Goal: Task Accomplishment & Management: Complete application form

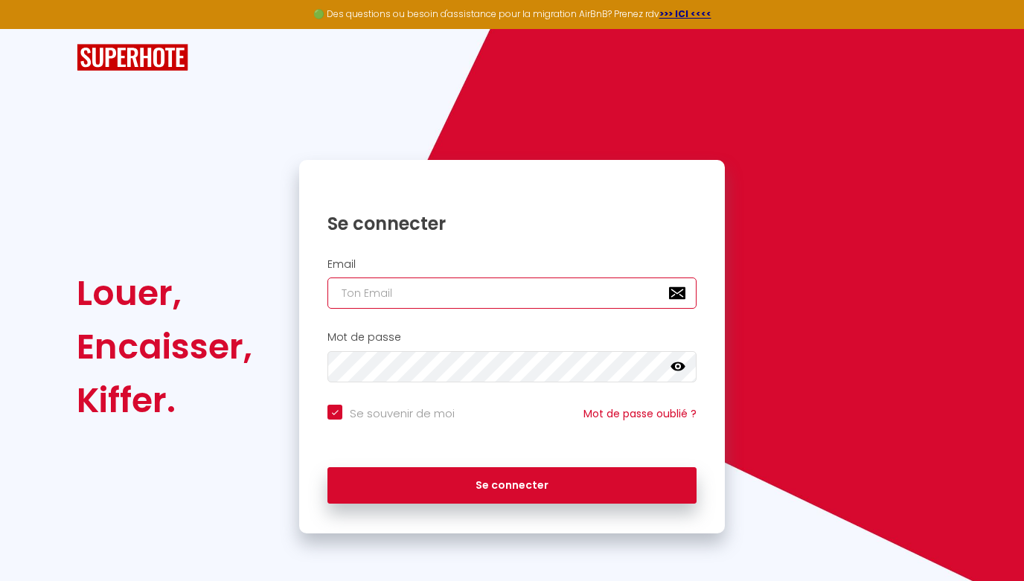
type input "[EMAIL_ADDRESS][DOMAIN_NAME]"
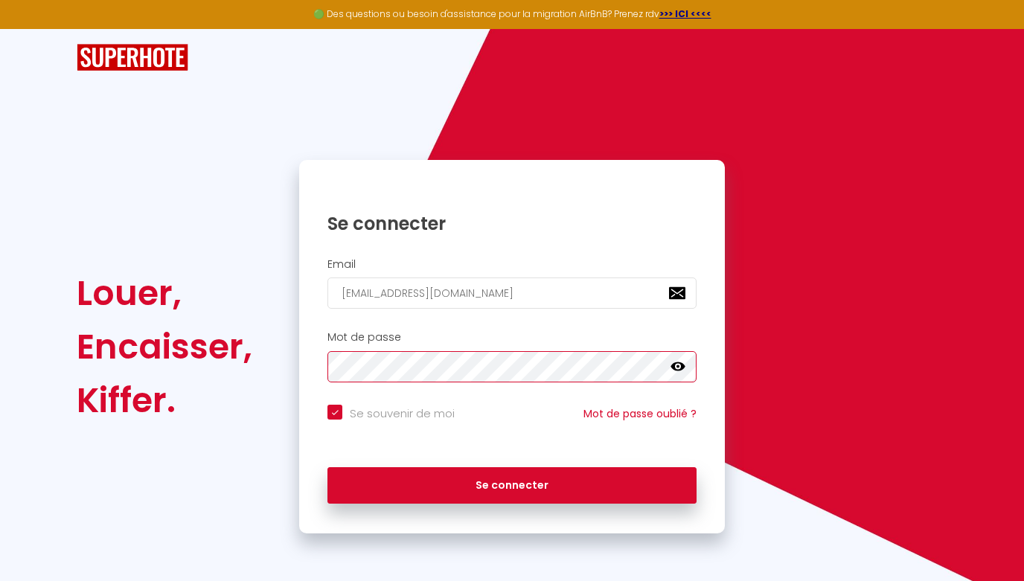
click at [512, 483] on button "Se connecter" at bounding box center [511, 485] width 369 height 37
checkbox input "true"
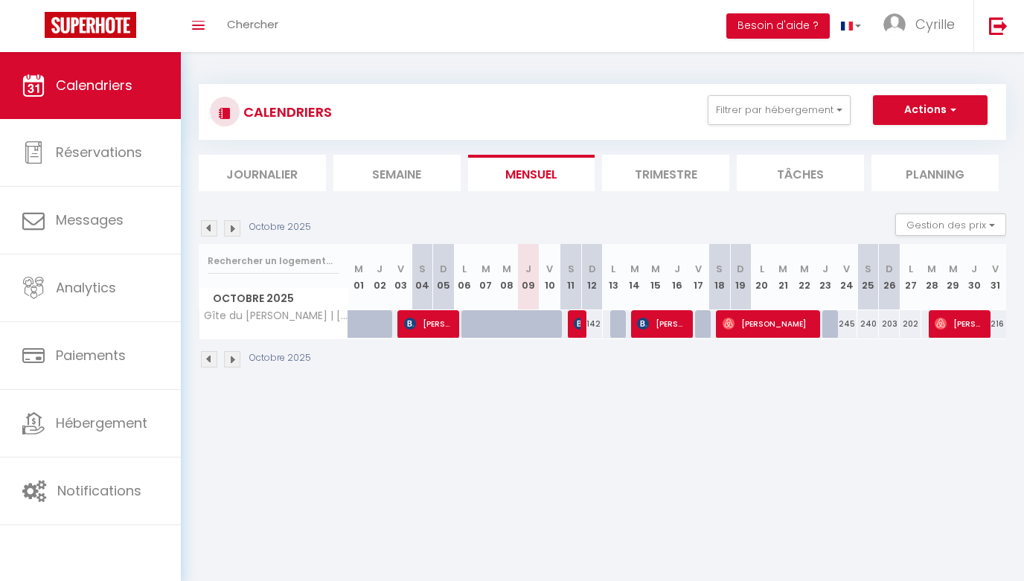
click at [579, 324] on img at bounding box center [580, 324] width 12 height 12
select select "OK"
select select "KO"
select select "0"
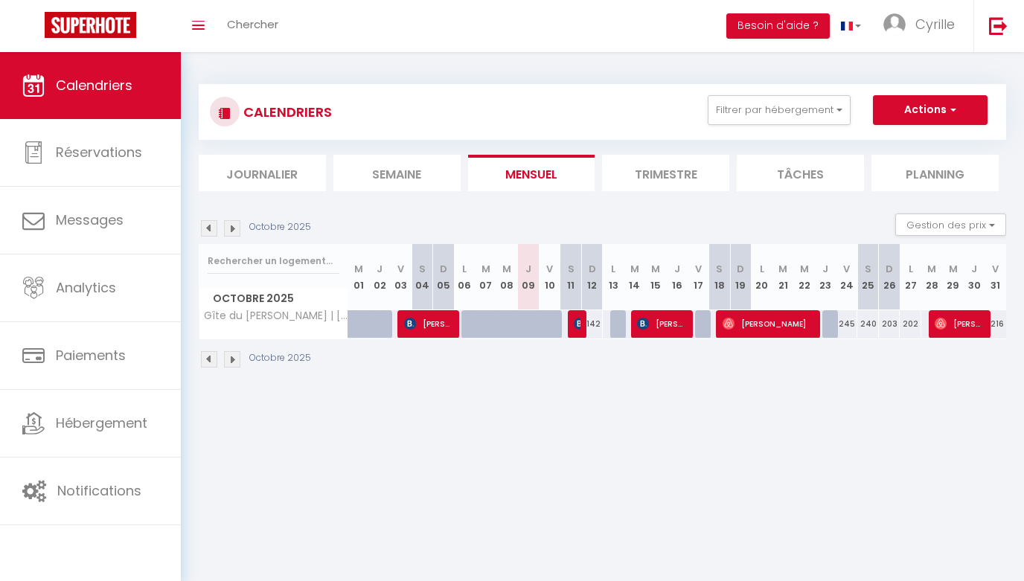
select select "1"
select select
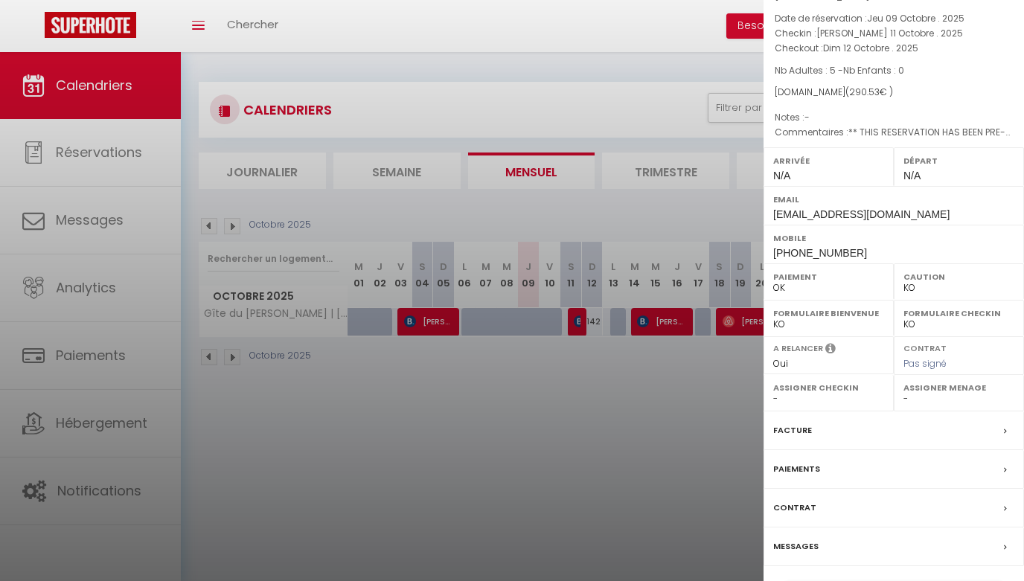
scroll to position [103, 0]
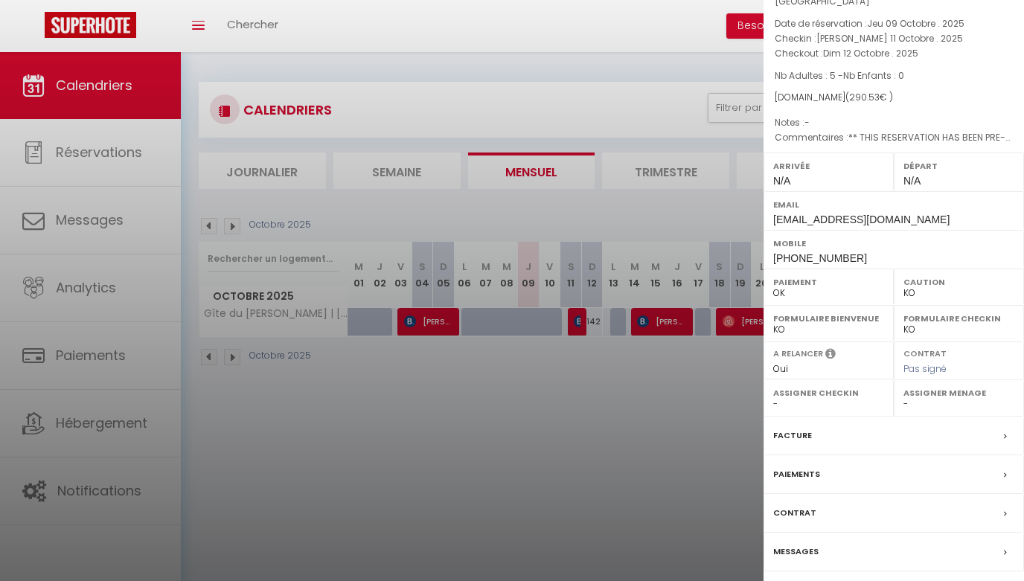
select select
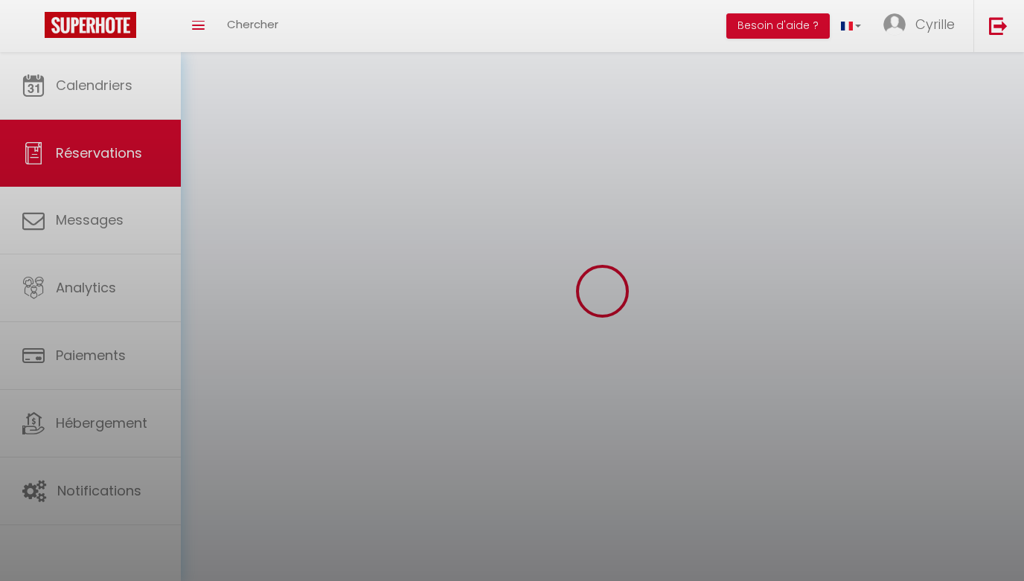
select select
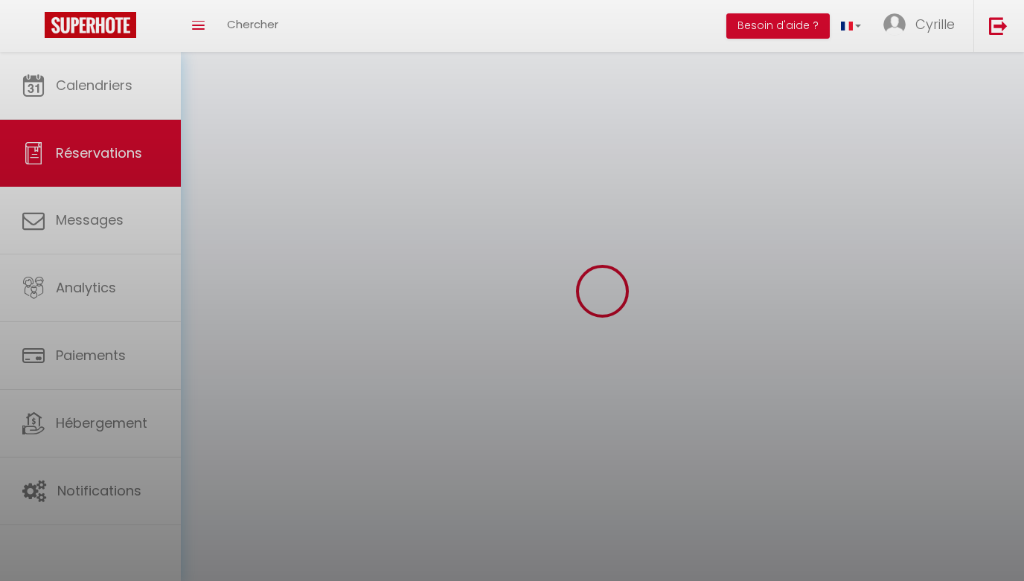
select select
checkbox input "false"
select select
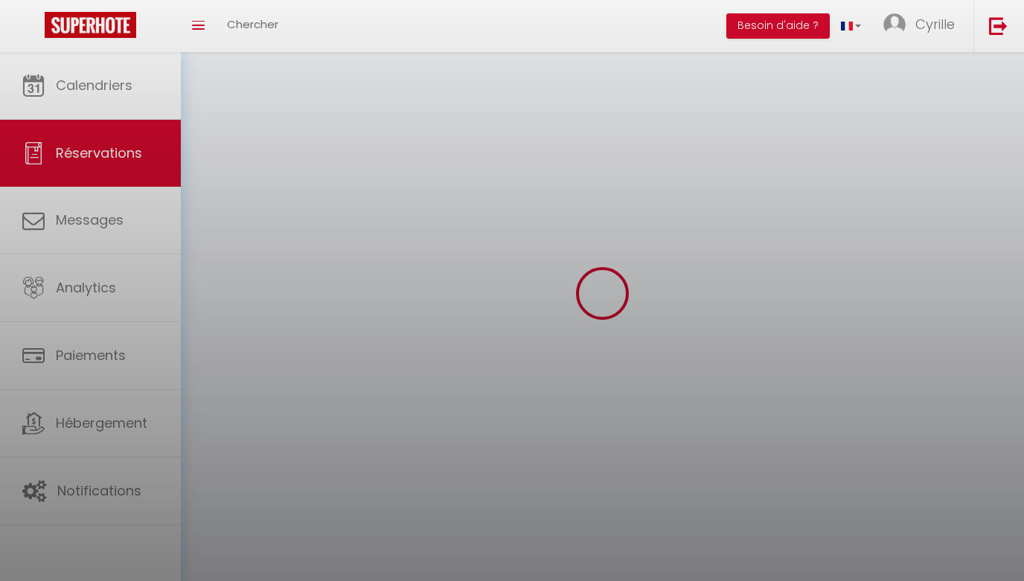
select select
checkbox input "false"
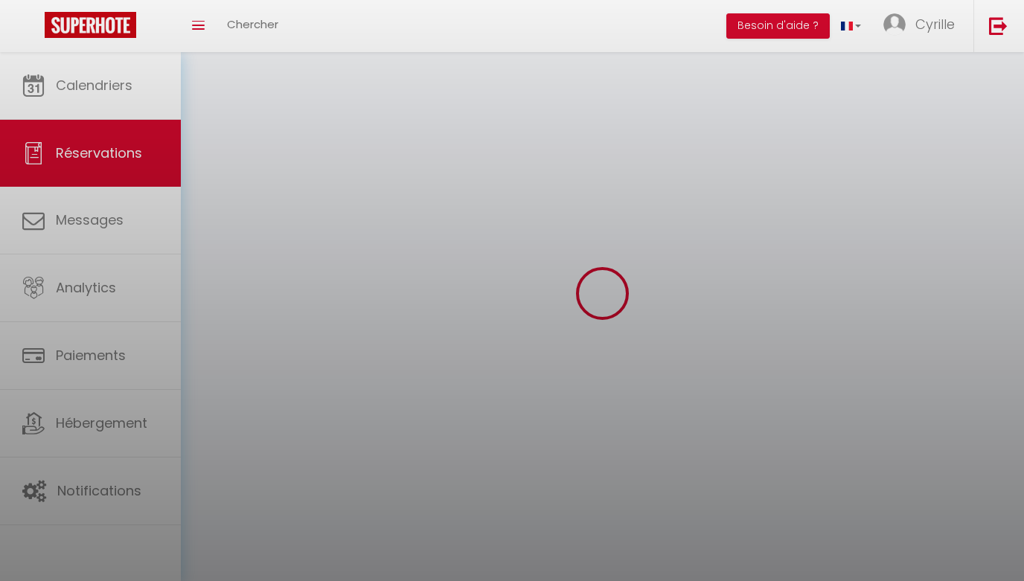
select select
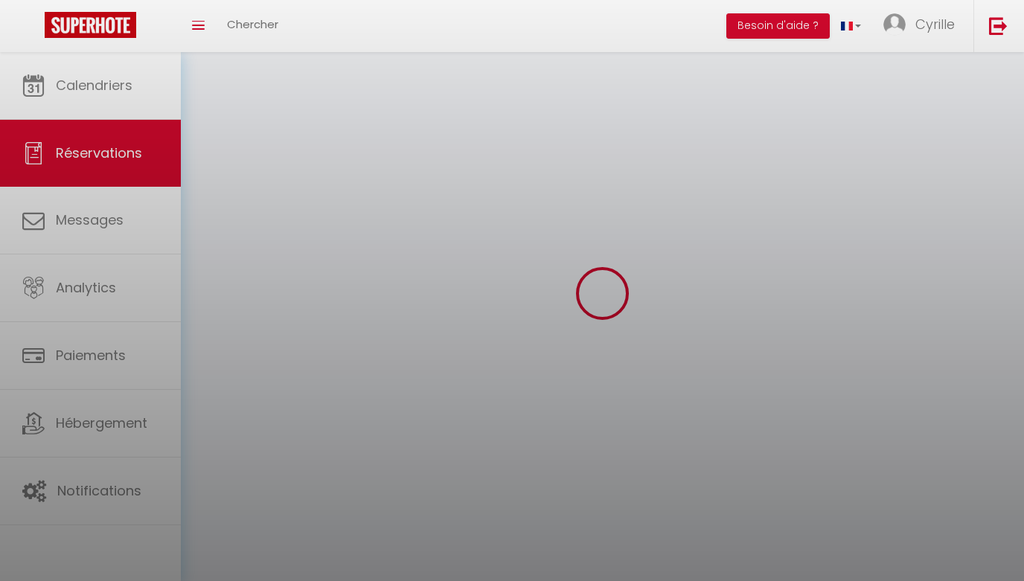
select select
checkbox input "false"
select select
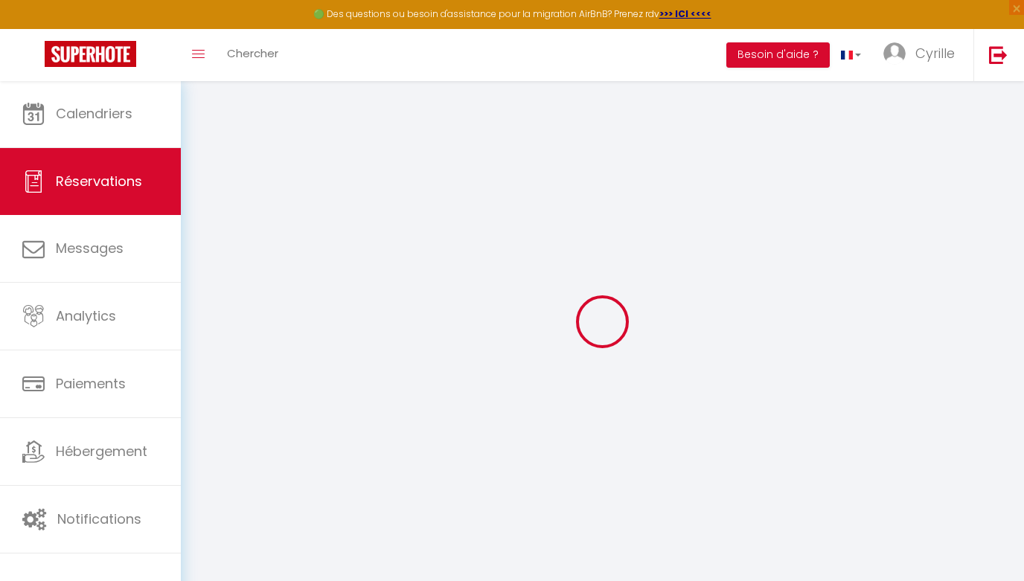
type input "cjf"
type input "saint-malo"
type input "csaint.884359@guest.booking.com"
type input "+33760887986"
select select "FR"
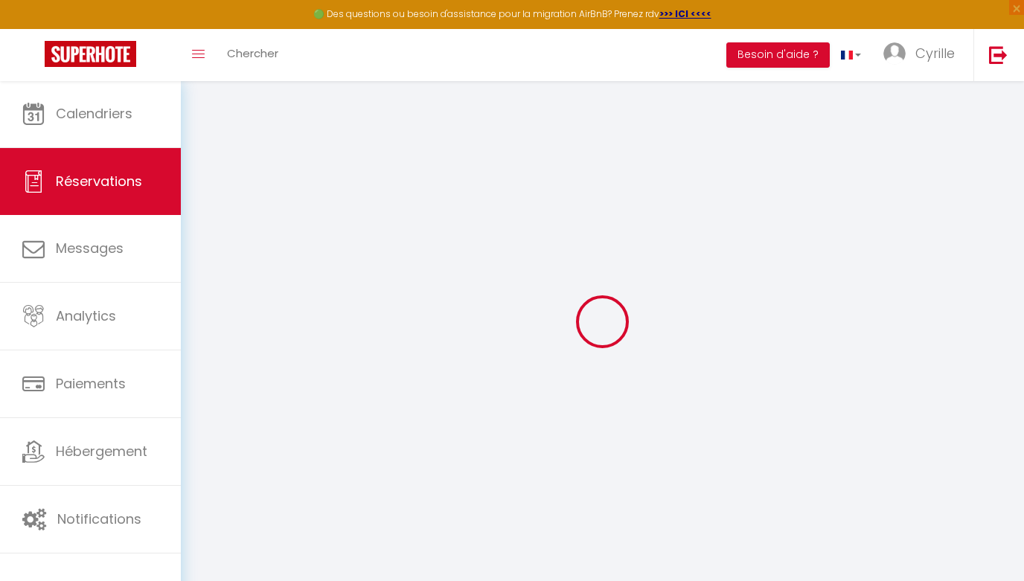
type input "85"
type input "47.44"
type input "4.07"
select select "45679"
select select "1"
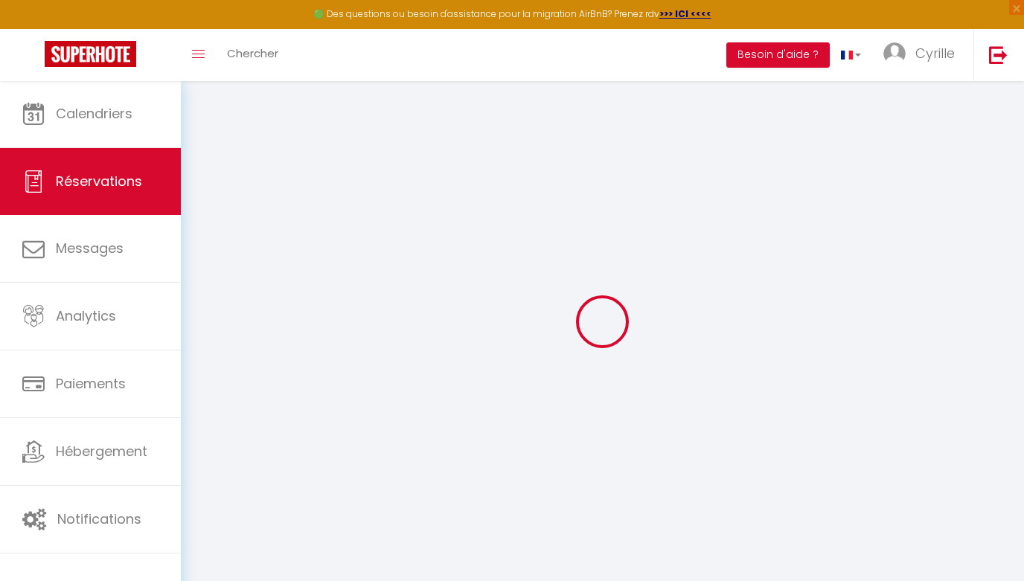
select select
type input "5"
select select "12"
select select
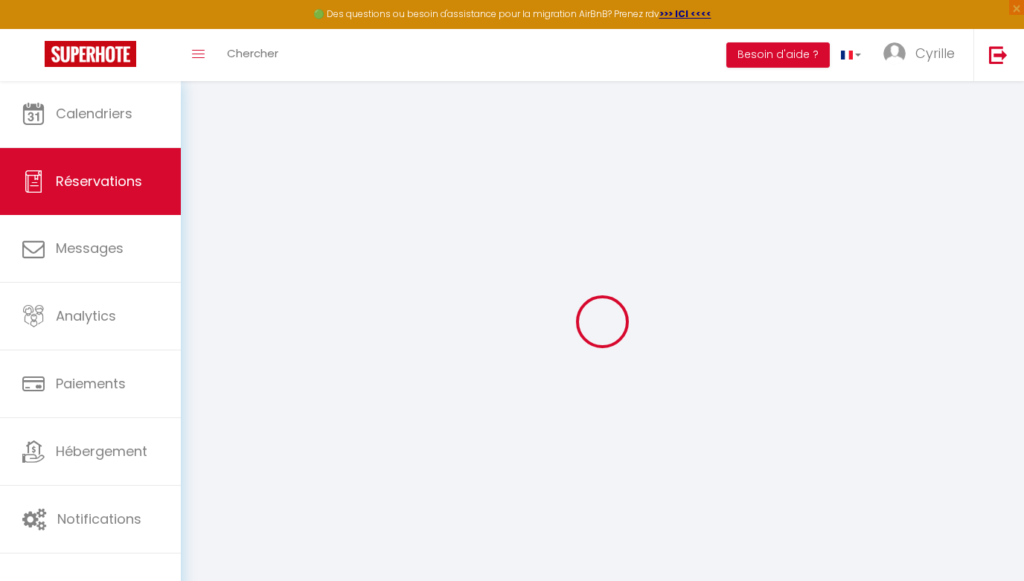
type input "205.53"
checkbox input "false"
type input "0"
select select "2"
type input "0"
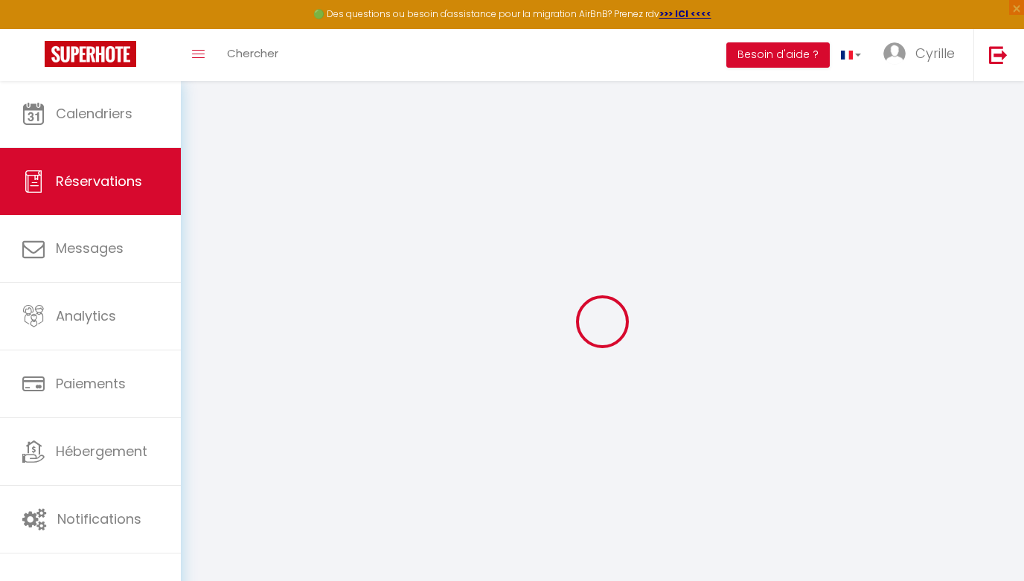
type input "0"
select select
select select "14"
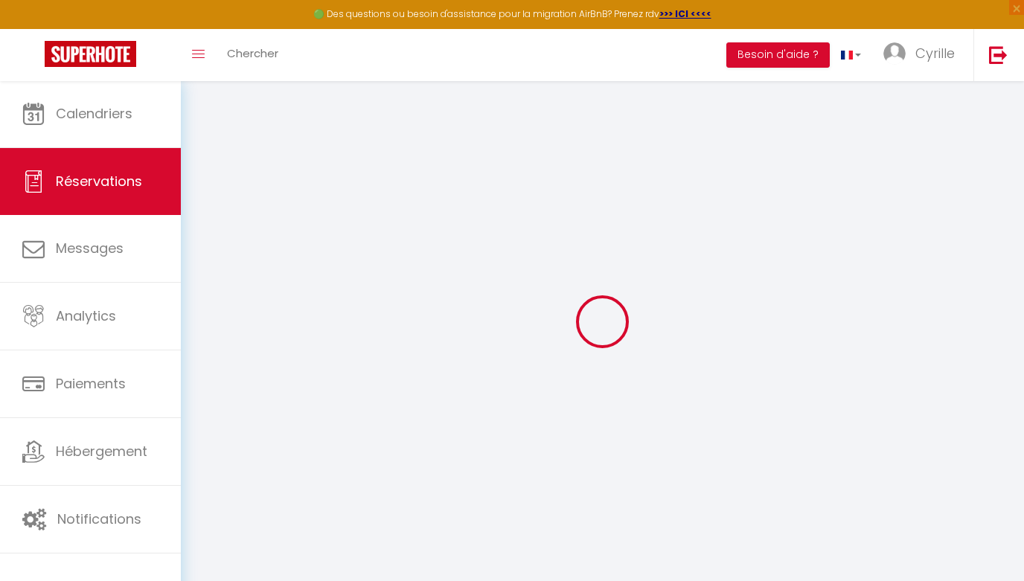
checkbox input "false"
select select
checkbox input "false"
select select
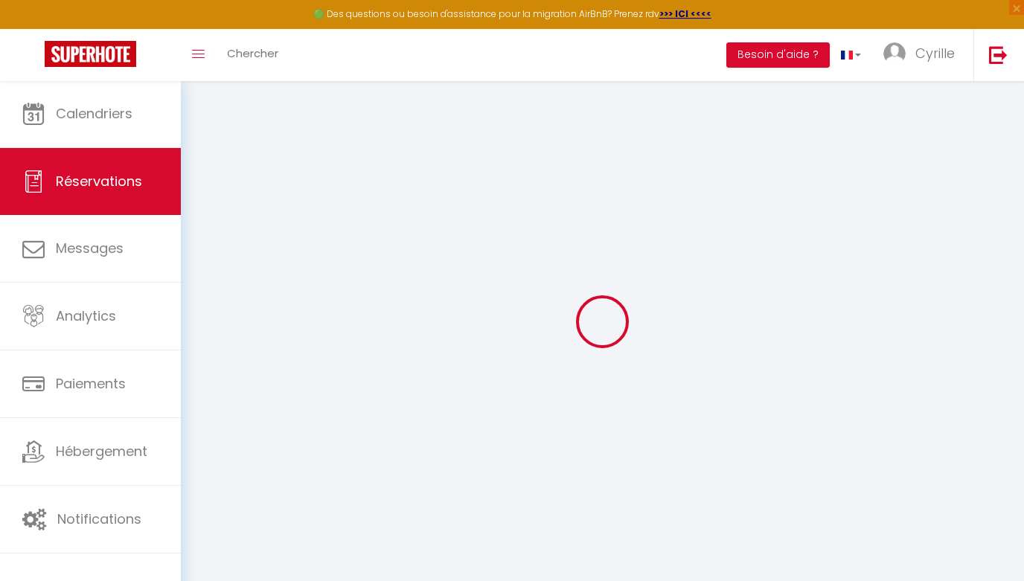
select select
checkbox input "false"
type particuliers0 "** THIS RESERVATION HAS BEEN PRE-PAID ** BOOKING NOTE : Payment charge is EUR 4…"
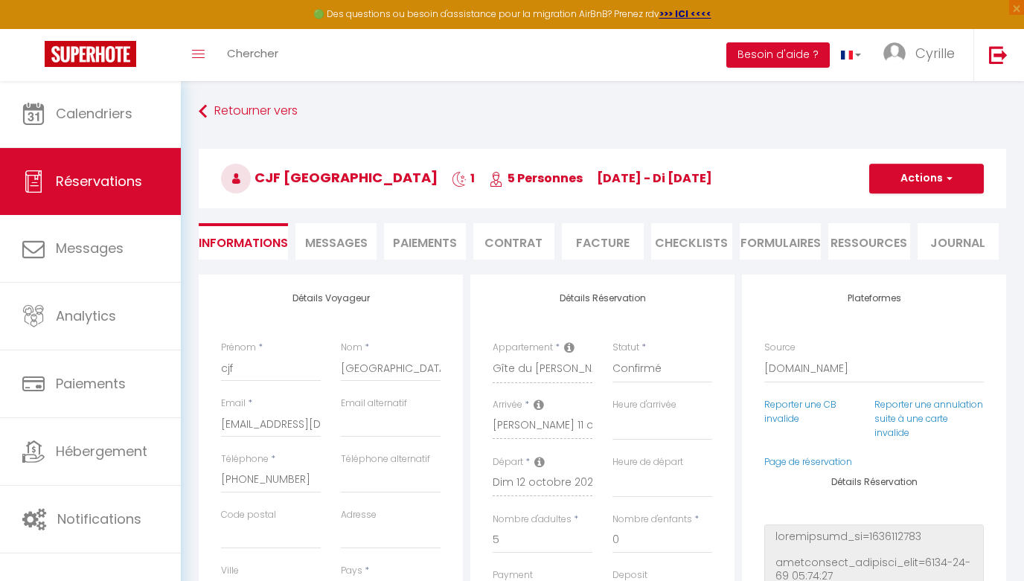
select select
checkbox input "false"
select select
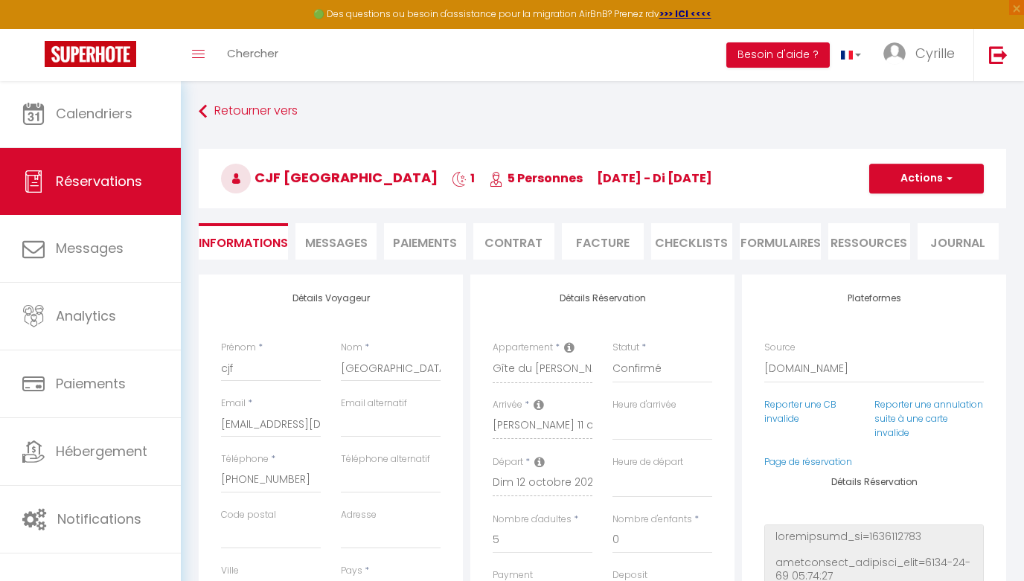
checkbox input "false"
select select
click at [341, 250] on span "Messages" at bounding box center [336, 242] width 62 height 17
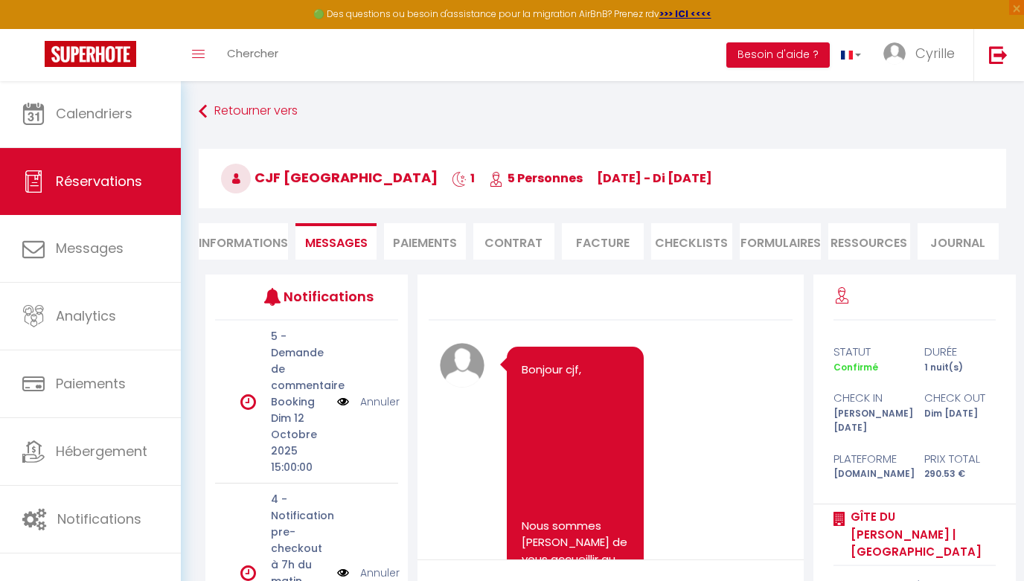
click at [429, 242] on li "Paiements" at bounding box center [424, 241] width 81 height 36
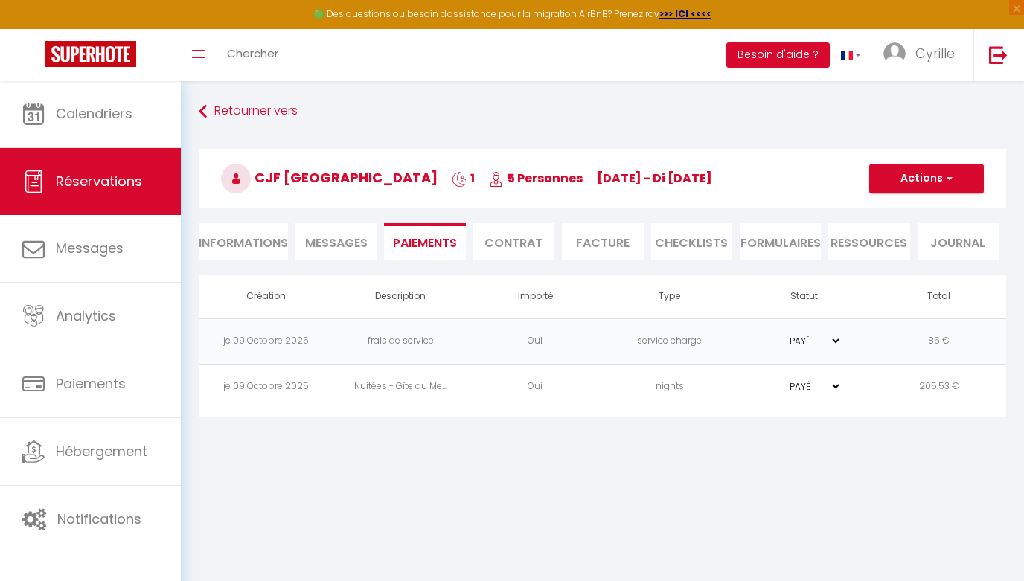
click at [519, 242] on li "Contrat" at bounding box center [513, 241] width 81 height 36
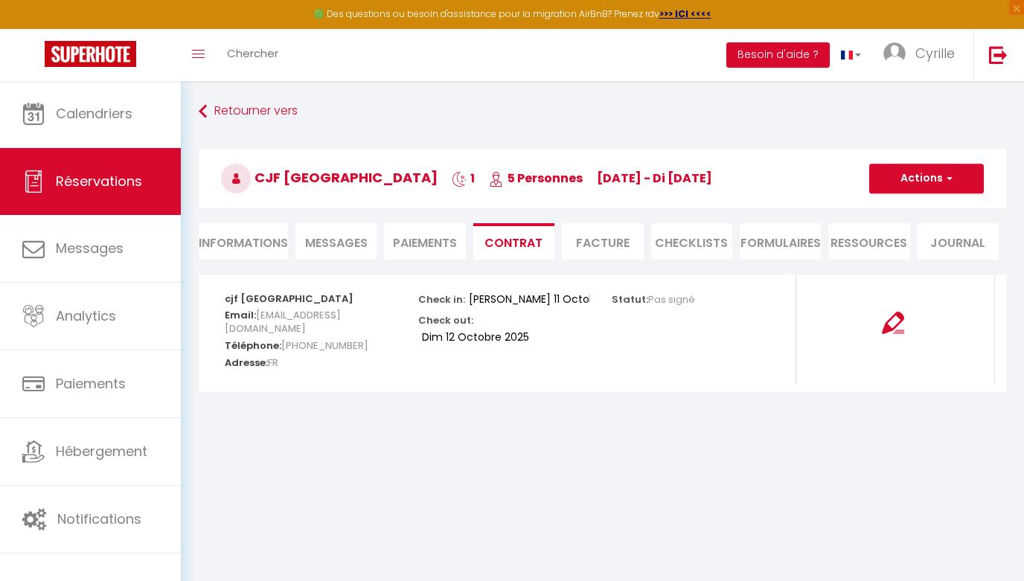
click at [606, 242] on li "Facture" at bounding box center [602, 241] width 81 height 36
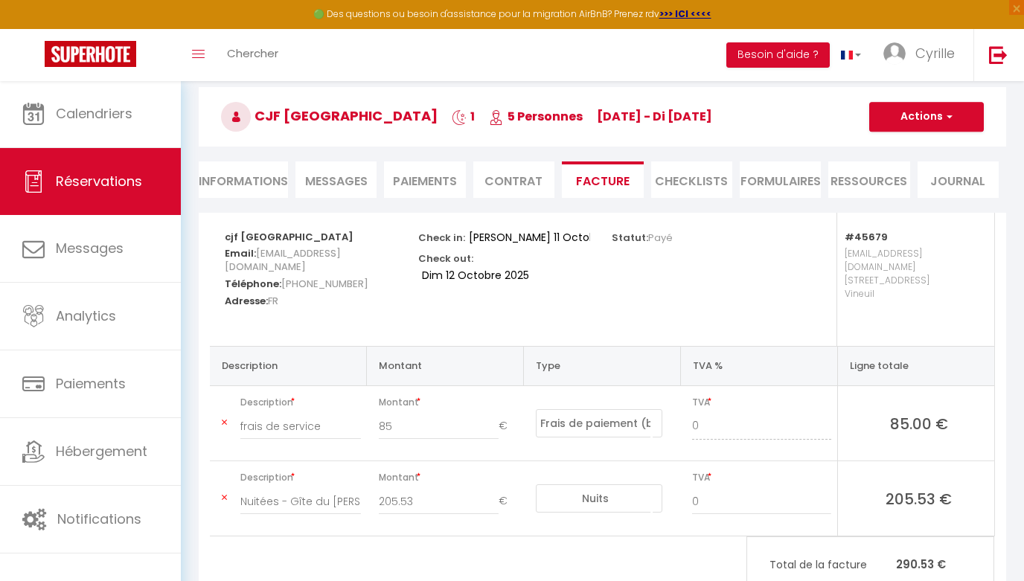
scroll to position [65, 0]
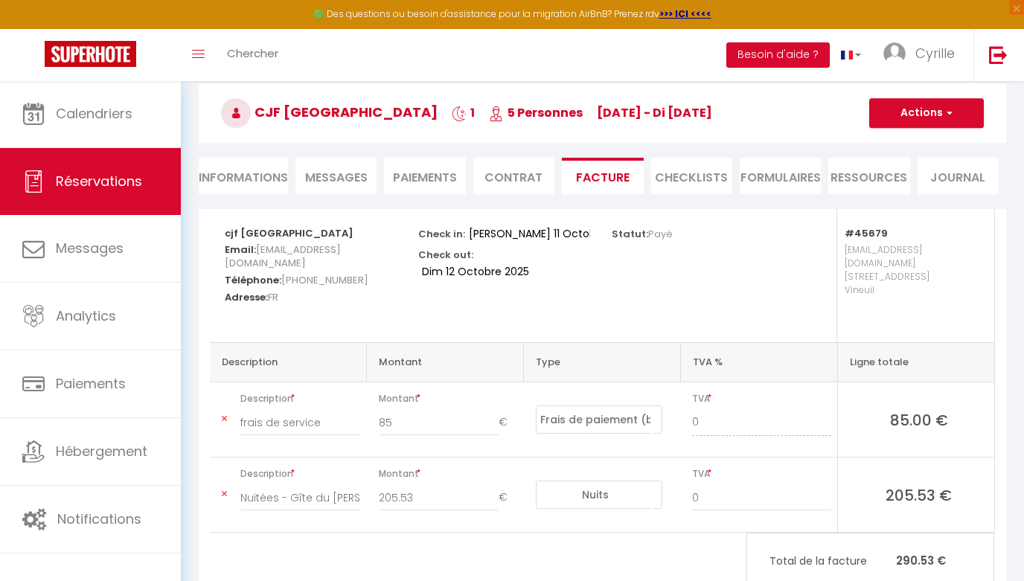
click at [710, 179] on li "CHECKLISTS" at bounding box center [691, 176] width 81 height 36
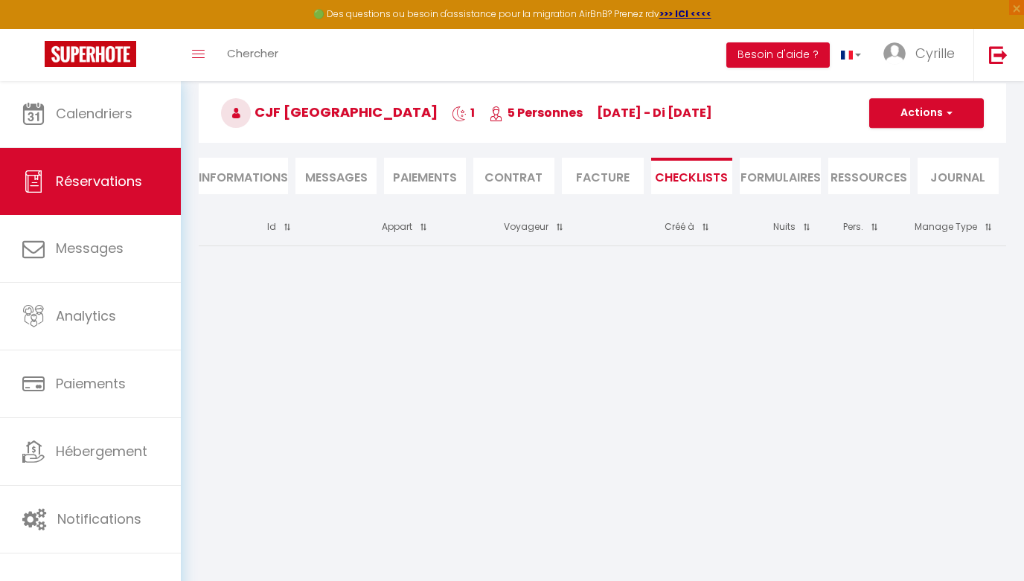
click at [771, 171] on li "FORMULAIRES" at bounding box center [780, 176] width 81 height 36
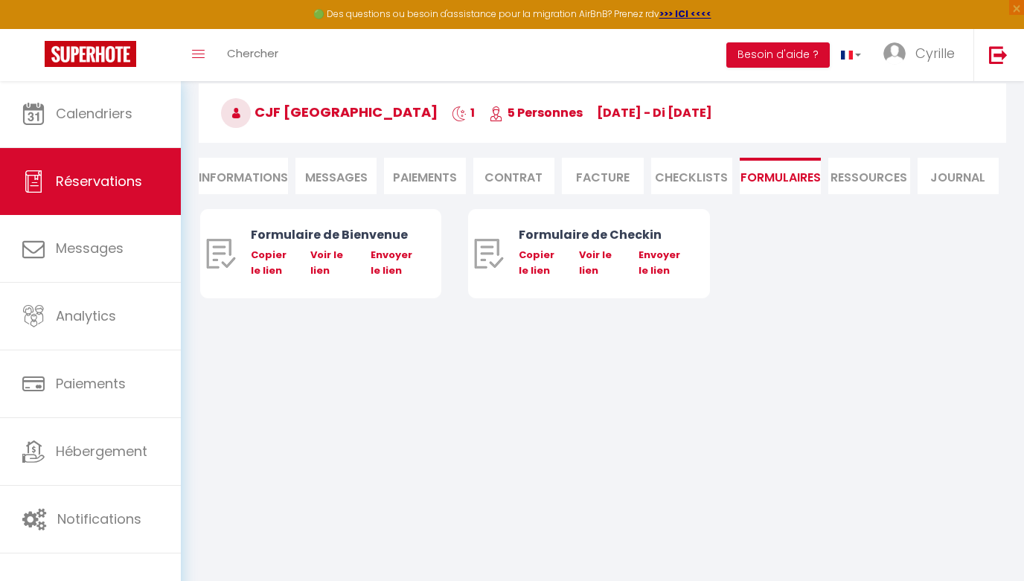
click at [844, 167] on li "Ressources" at bounding box center [868, 176] width 81 height 36
select select
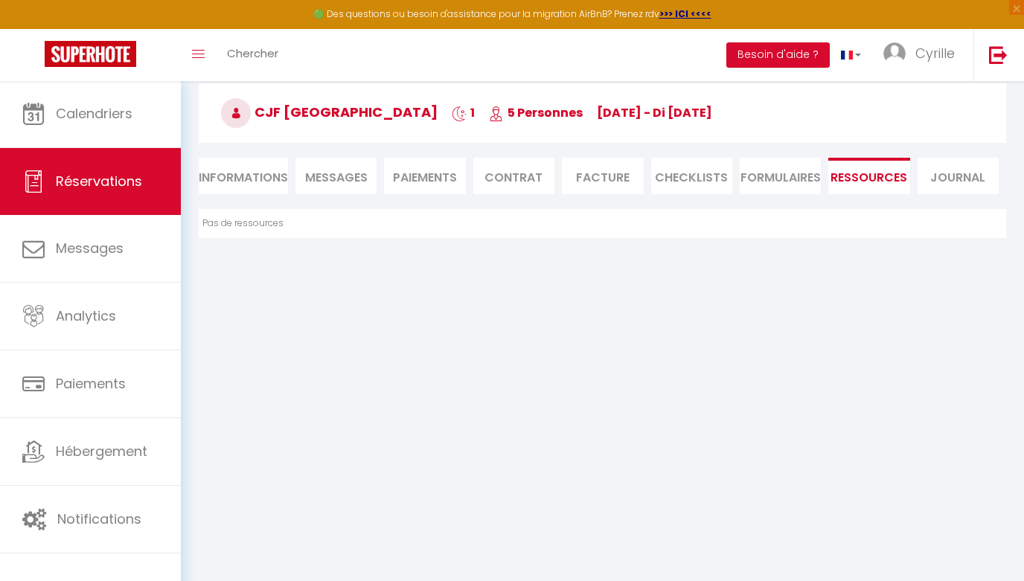
click at [955, 182] on li "Journal" at bounding box center [957, 176] width 81 height 36
select select
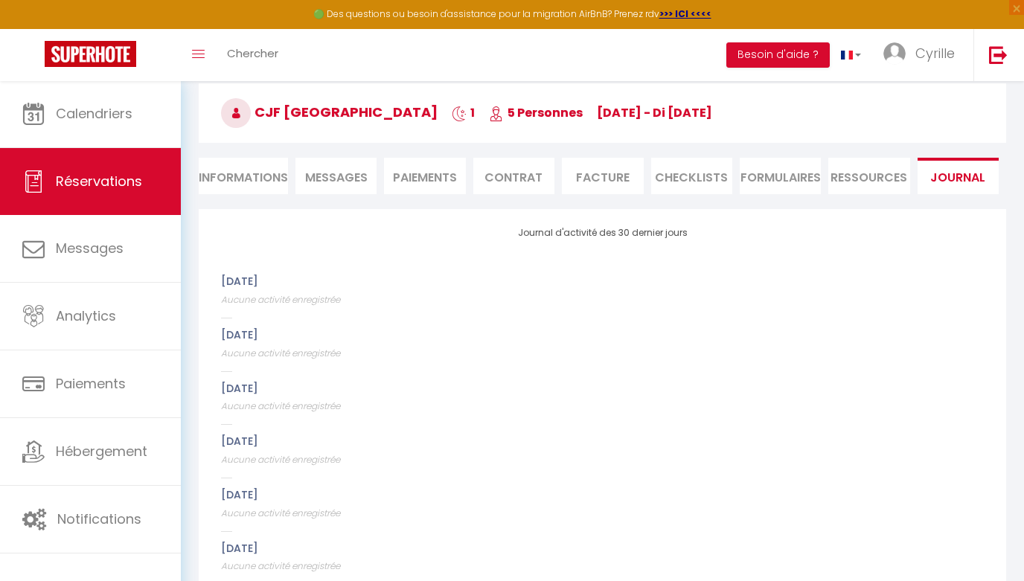
select select
click at [226, 189] on li "Informations" at bounding box center [243, 176] width 89 height 36
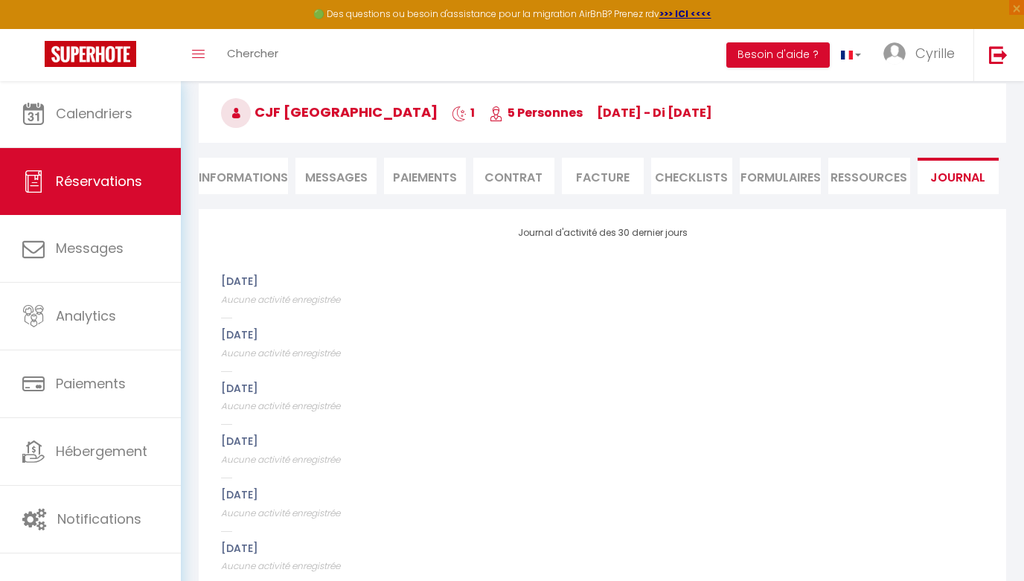
select select
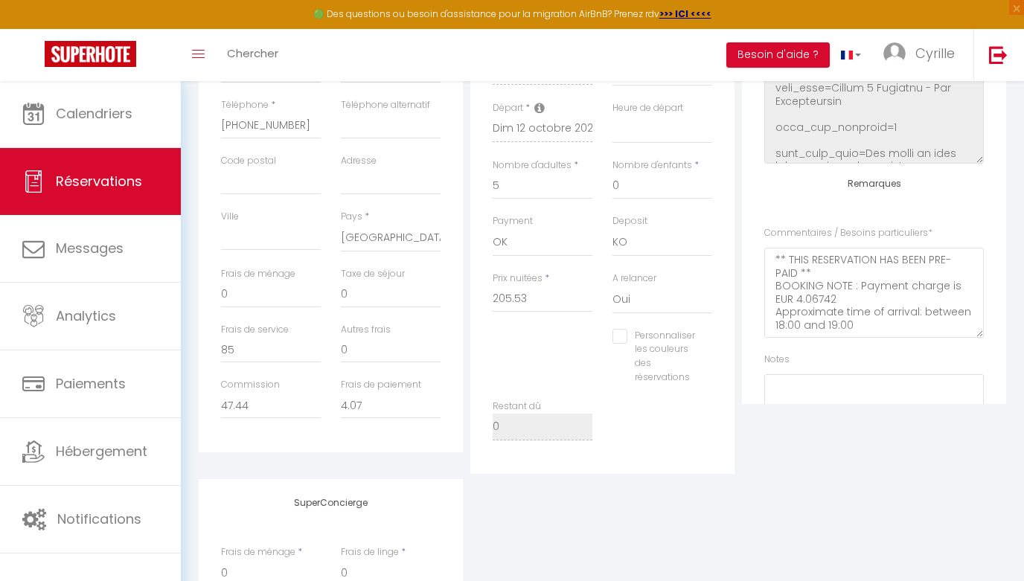
scroll to position [102, 0]
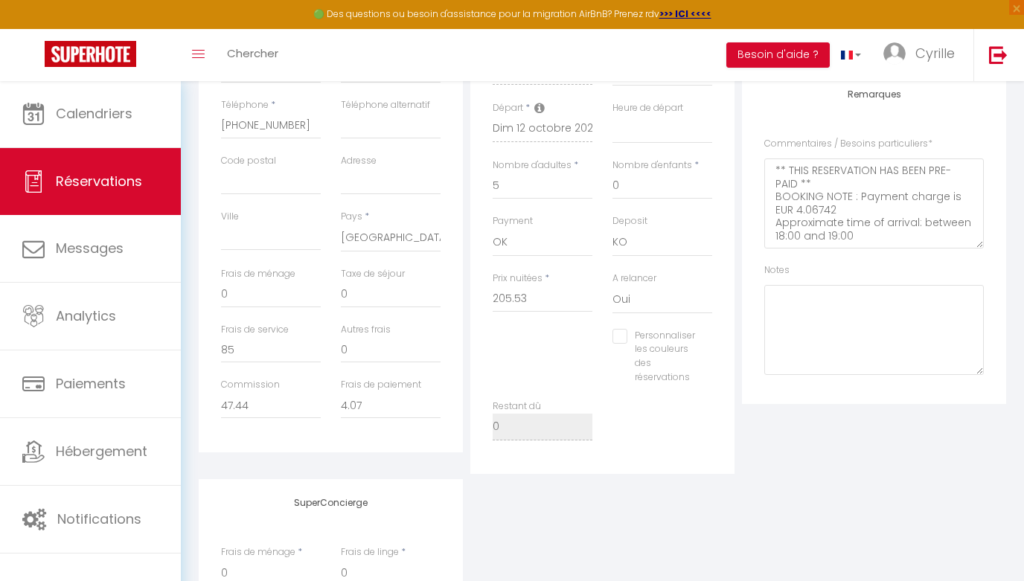
select select
checkbox input "false"
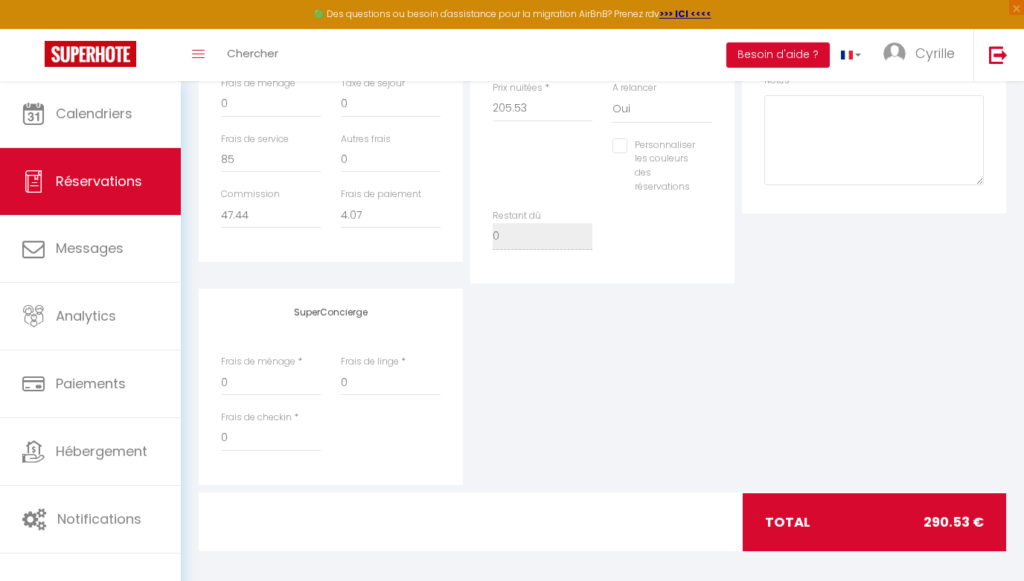
scroll to position [544, 0]
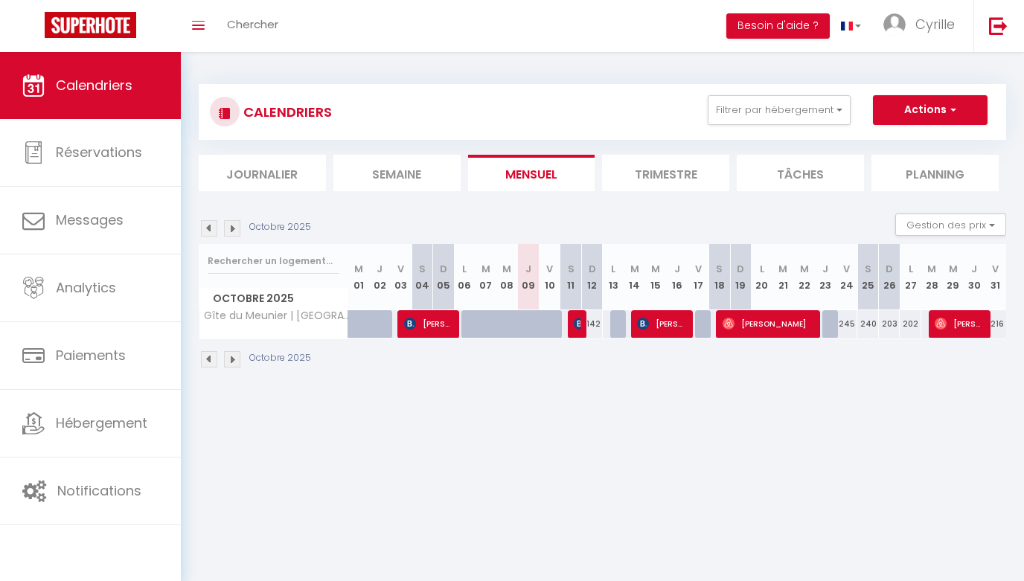
select select
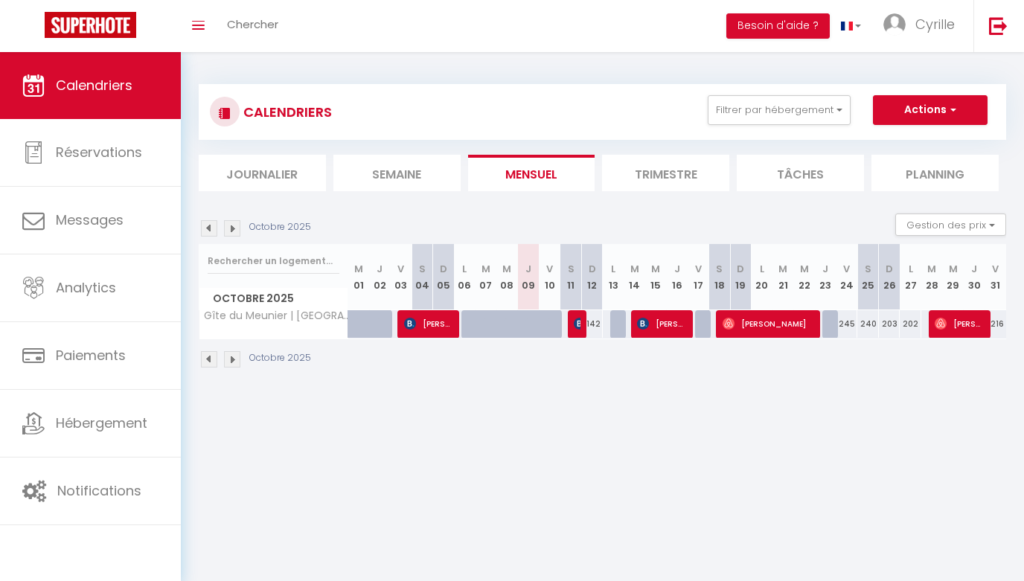
click at [436, 325] on span "[PERSON_NAME]" at bounding box center [429, 324] width 51 height 28
select select "OK"
select select "1"
select select "0"
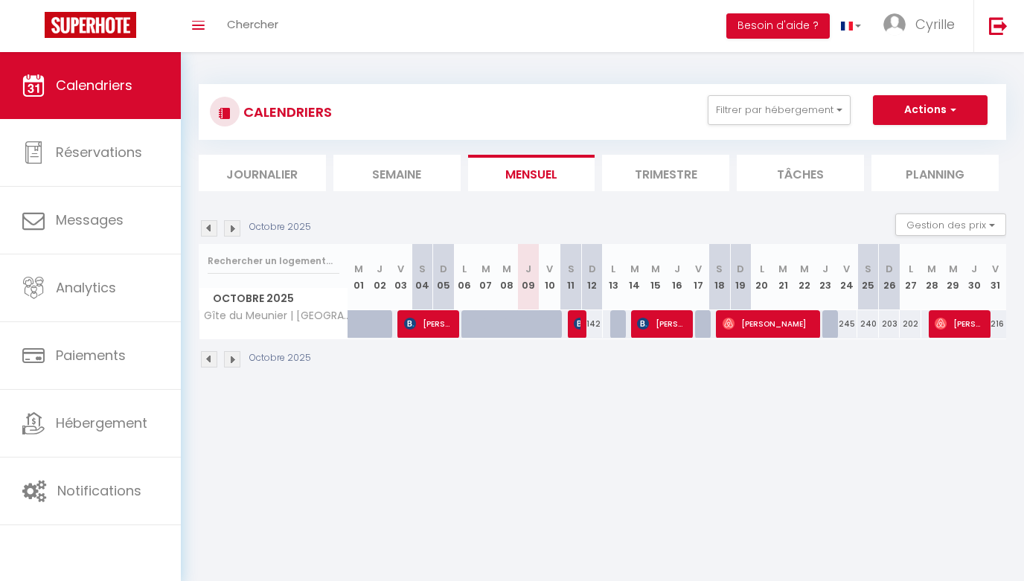
select select "1"
select select
select select "45982"
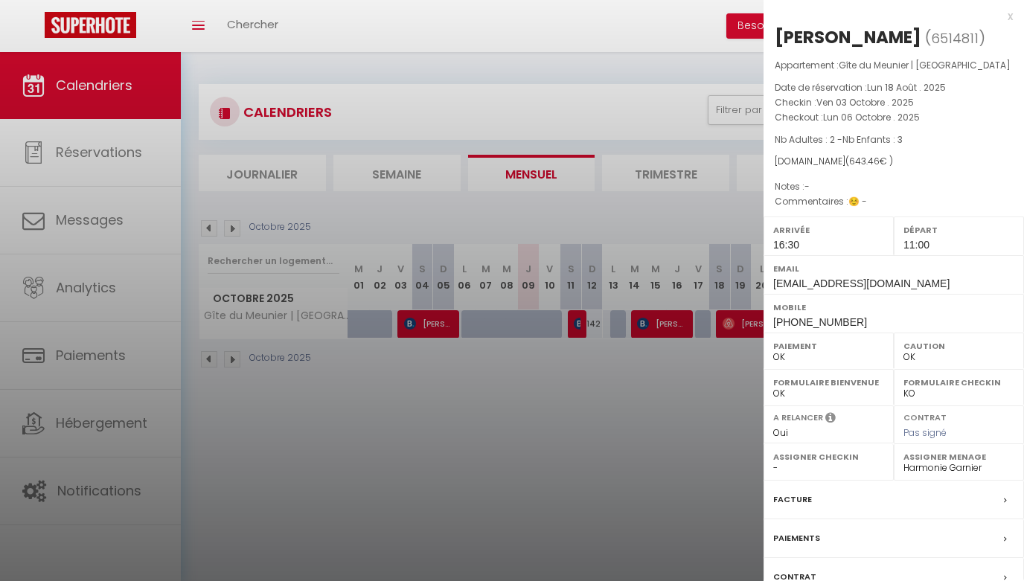
click at [675, 329] on div at bounding box center [512, 290] width 1024 height 581
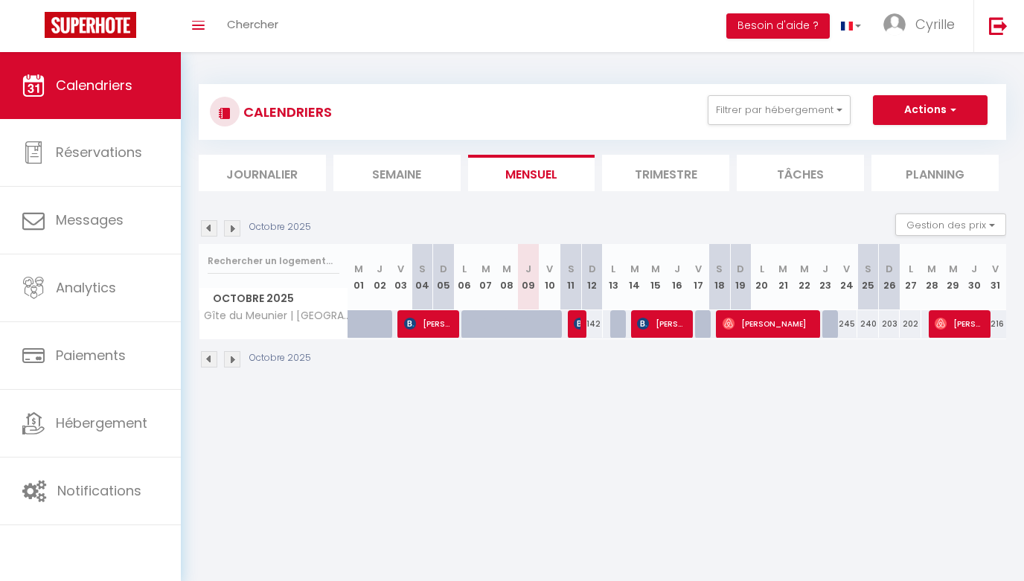
click at [676, 327] on span "[PERSON_NAME]" at bounding box center [662, 324] width 51 height 28
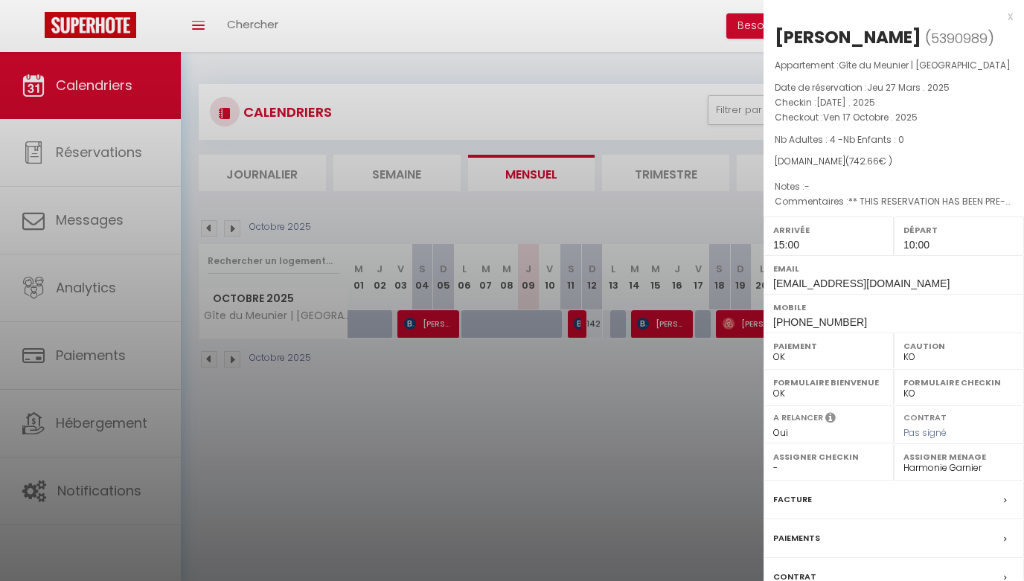
click at [711, 350] on div at bounding box center [512, 290] width 1024 height 581
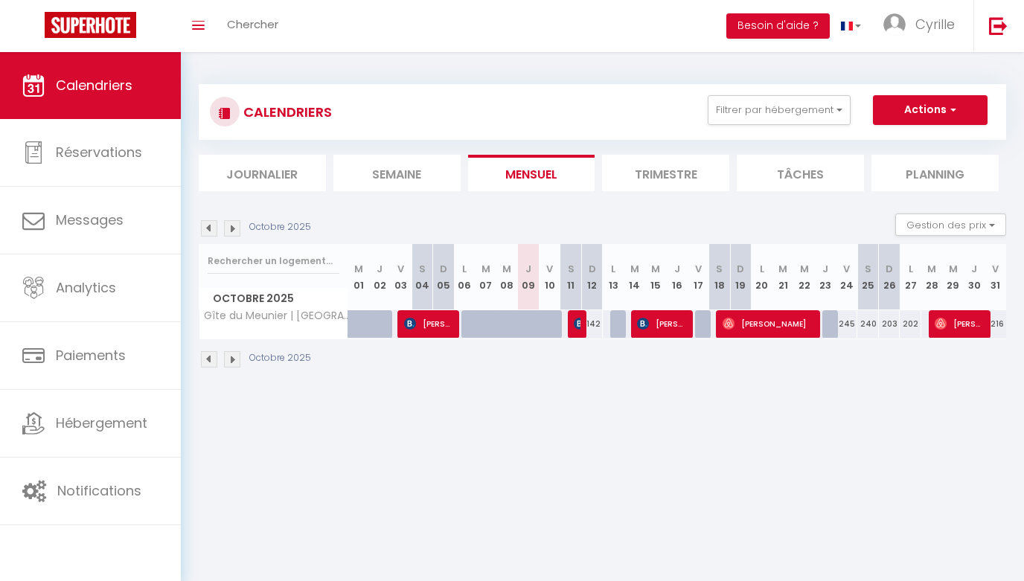
click at [775, 323] on span "[PERSON_NAME]" at bounding box center [769, 324] width 94 height 28
select select "OK"
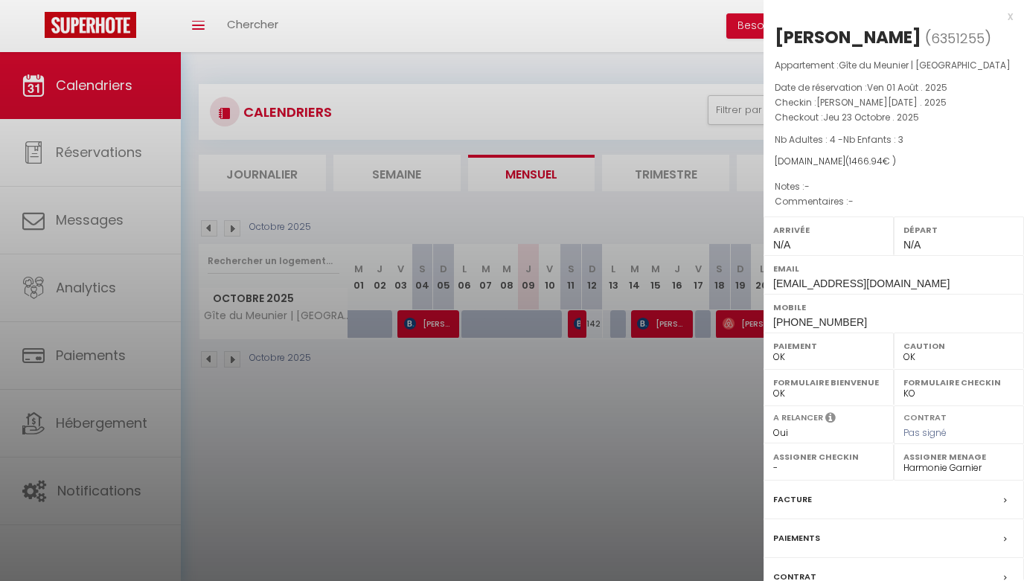
click at [762, 439] on div at bounding box center [512, 290] width 1024 height 581
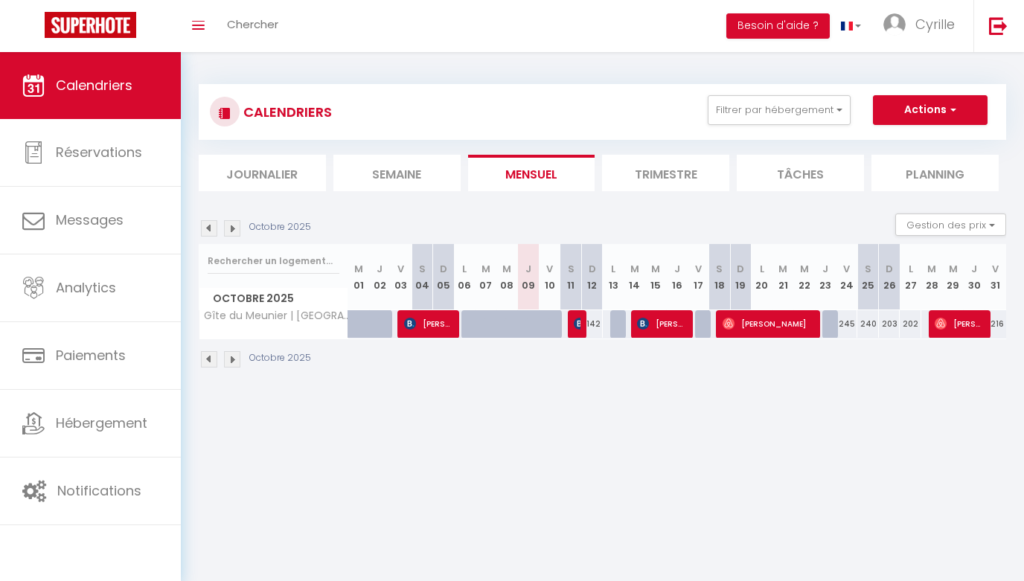
click at [971, 331] on span "[PERSON_NAME]" at bounding box center [960, 324] width 51 height 28
select select "1"
select select
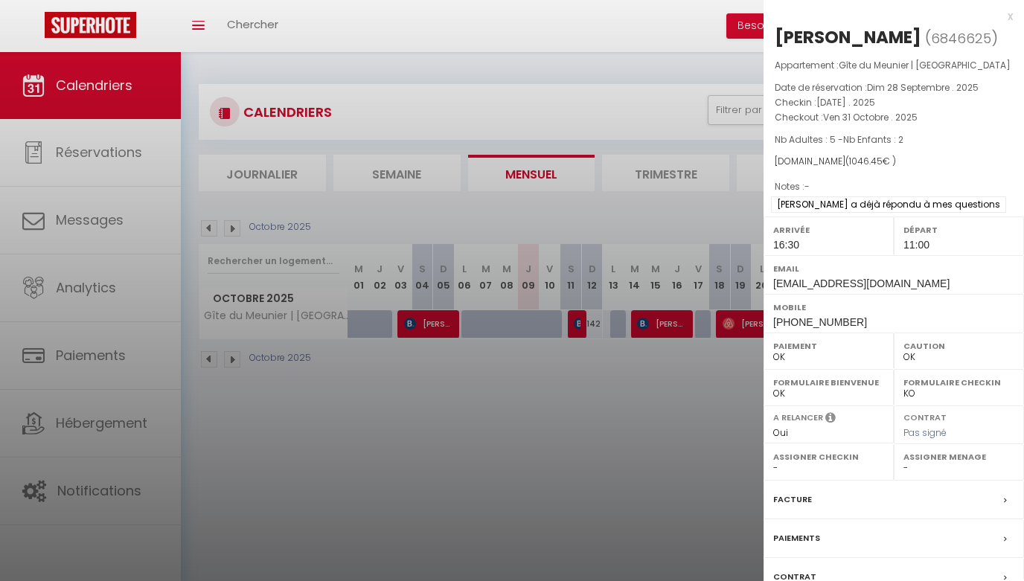
click at [958, 213] on span "[PERSON_NAME] a déjà répondu à mes questions" at bounding box center [888, 204] width 235 height 16
click at [961, 213] on span "[PERSON_NAME] a déjà répondu à mes questions" at bounding box center [888, 204] width 235 height 16
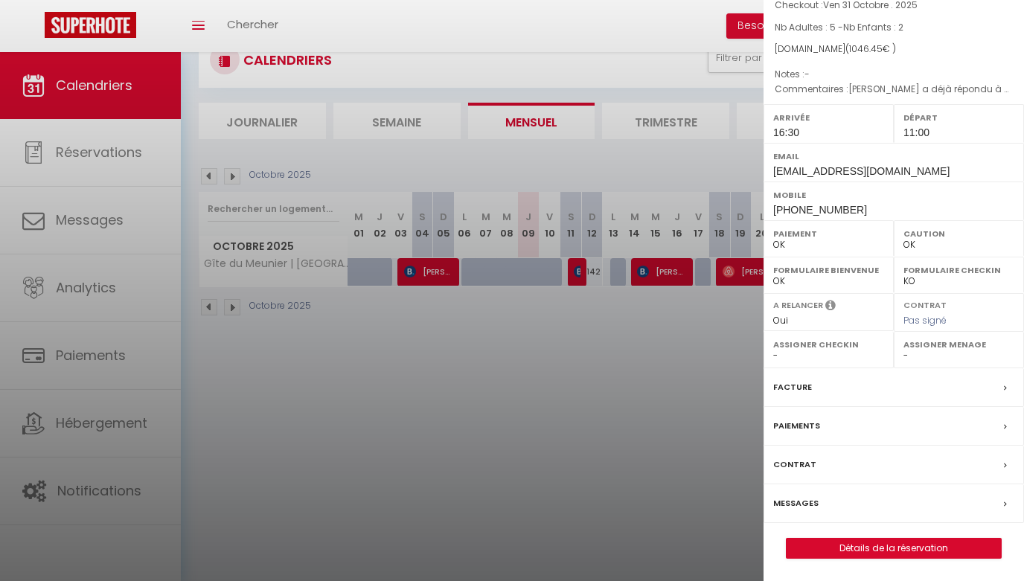
scroll to position [132, 0]
click at [885, 546] on link "Détails de la réservation" at bounding box center [893, 548] width 214 height 19
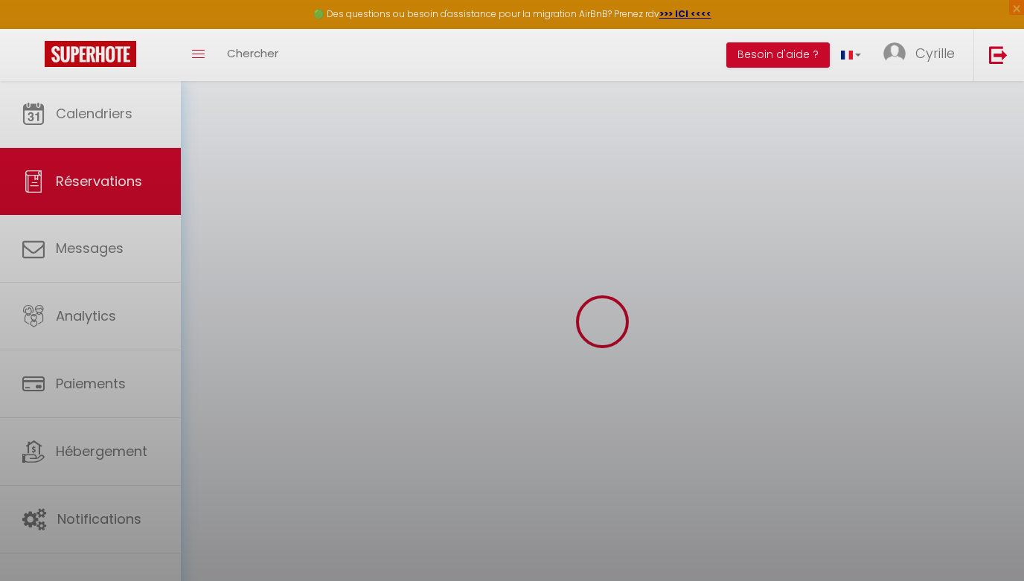
select select
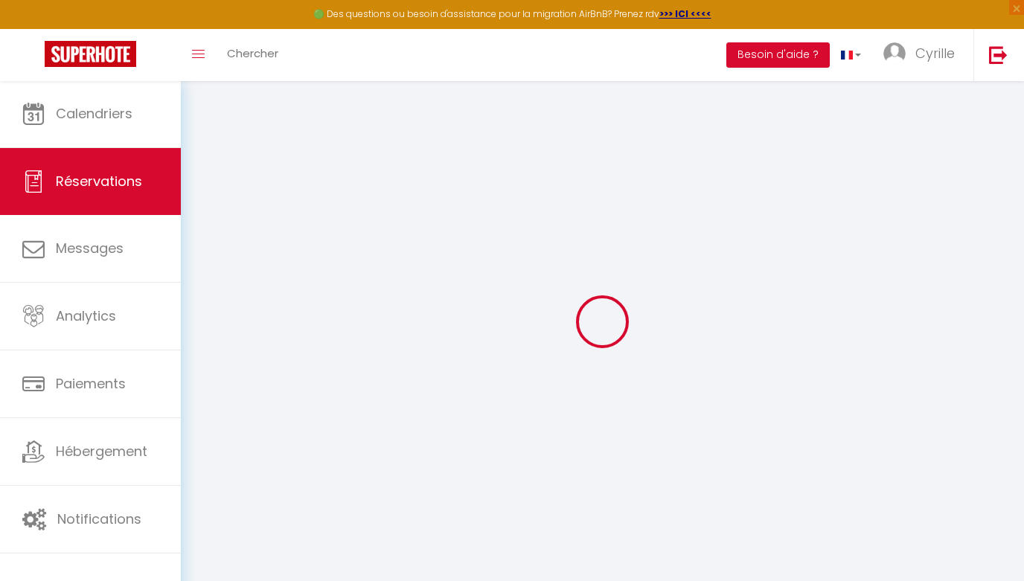
type input "Veronique"
type input "Crespin"
type input "[EMAIL_ADDRESS][DOMAIN_NAME]"
type input "[PHONE_NUMBER]"
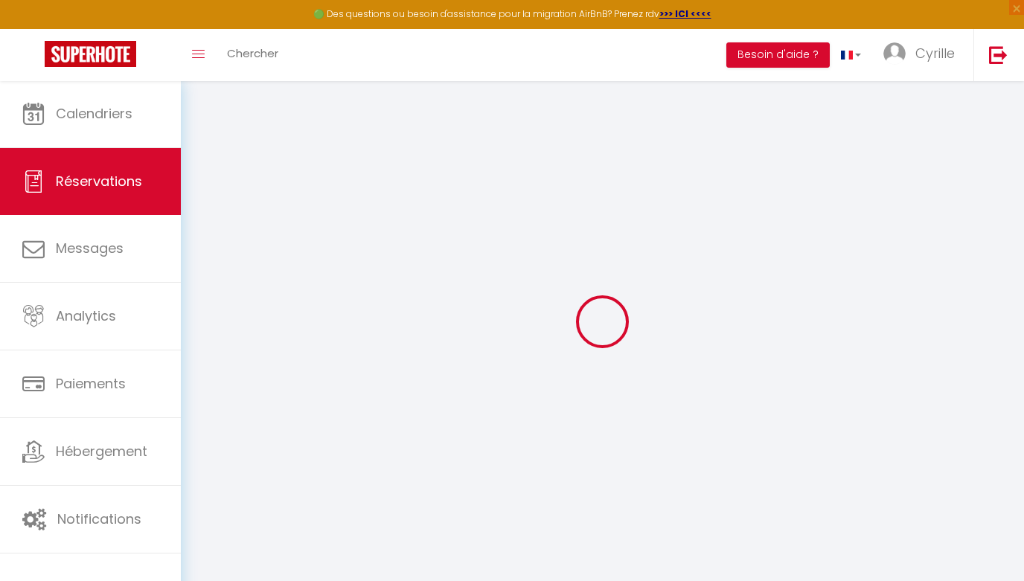
type input "[PHONE_NUMBER]"
select select
type input "151.35"
select select "45679"
select select "1"
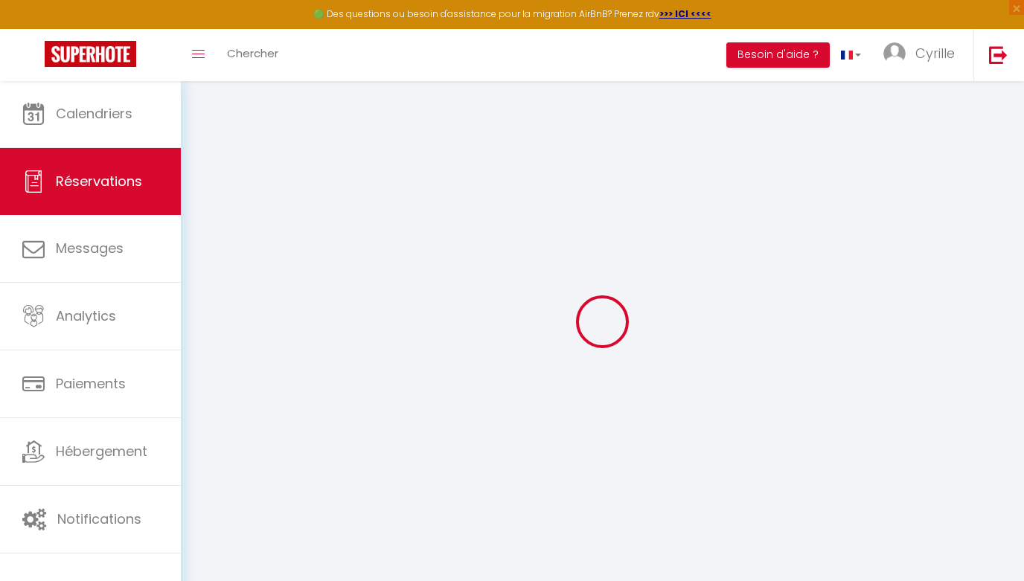
select select
type input "5"
type input "2"
select select "12"
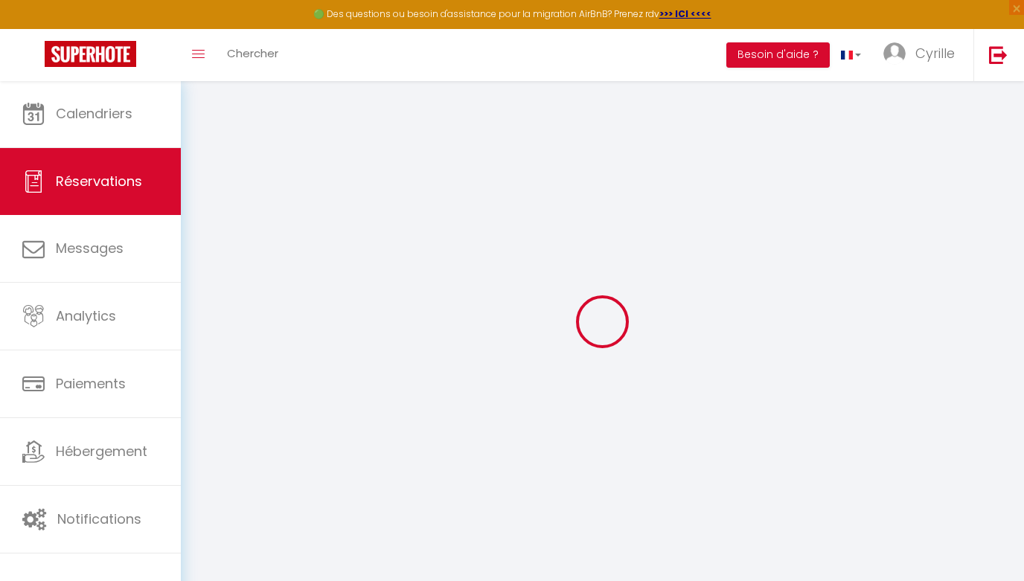
select select
type input "904"
checkbox input "false"
type input "0"
select select "1"
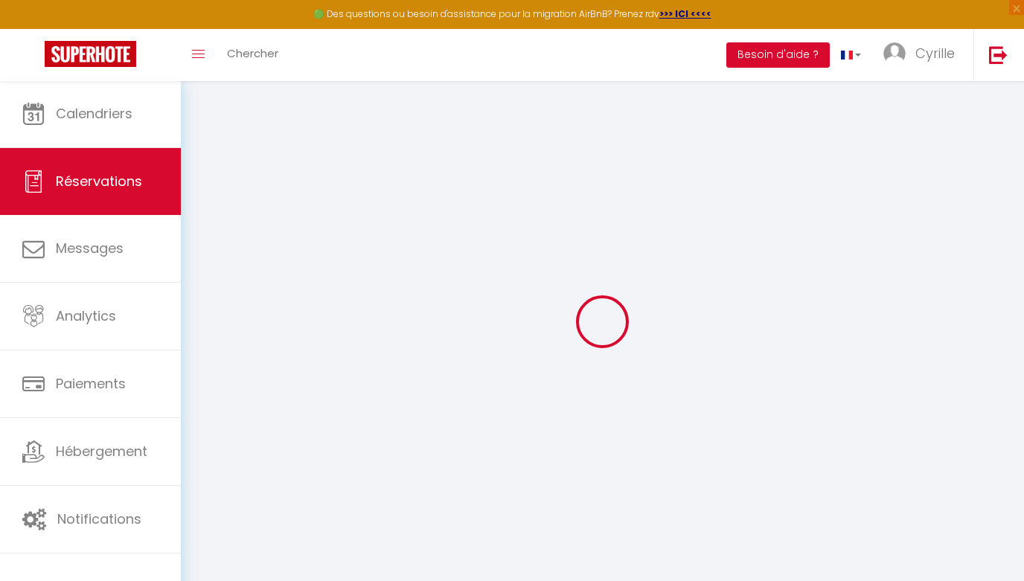
type input "0"
select select
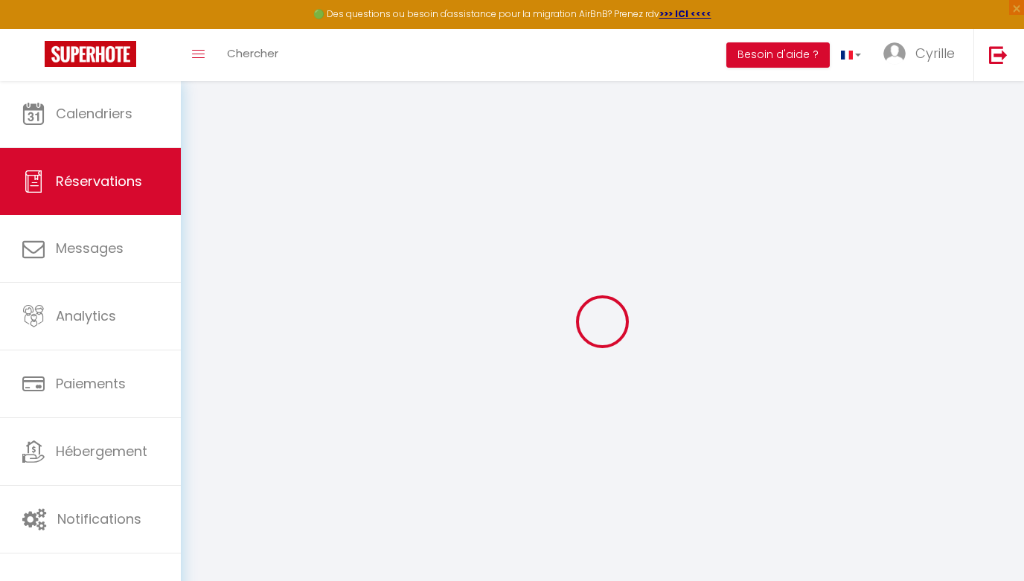
select select
select select "15"
checkbox input "false"
select select
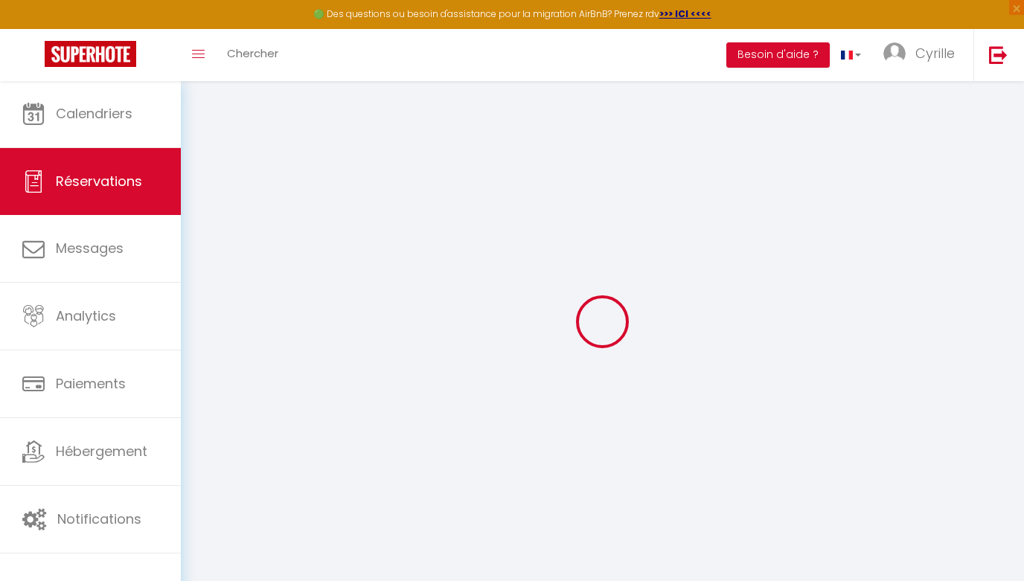
select select
checkbox input "false"
select select
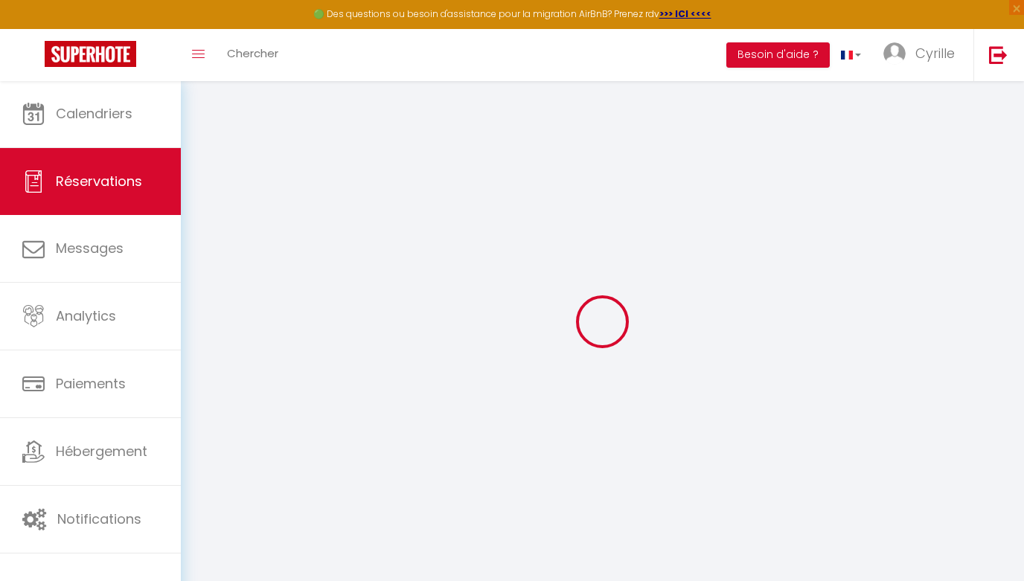
checkbox input "false"
type particuliers0 "[PERSON_NAME] a déjà répondu à mes questions"
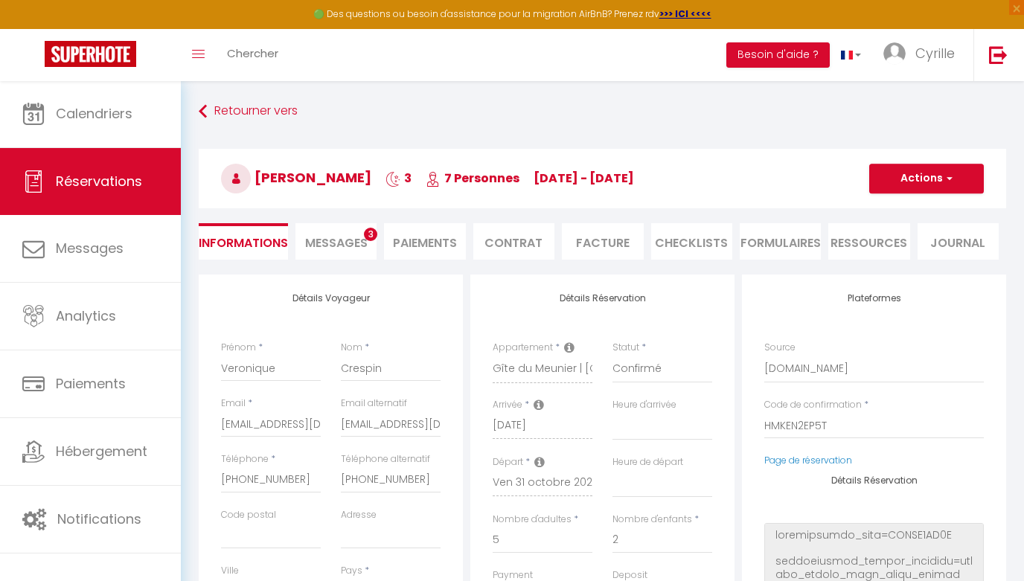
select select
type input "105"
type input "37.45"
select select
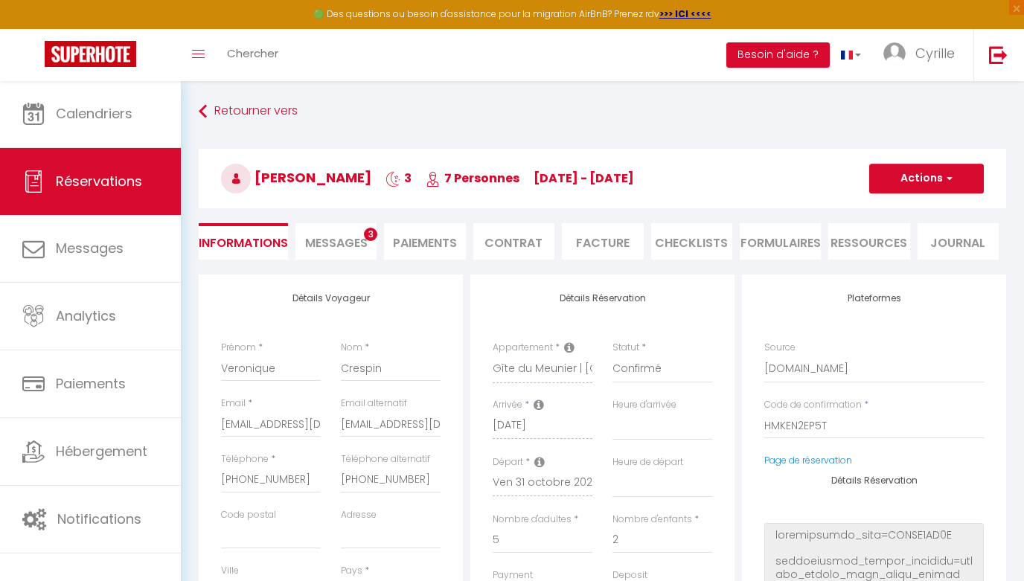
checkbox input "false"
select select
checkbox input "false"
select select "16:30"
select select "11:00"
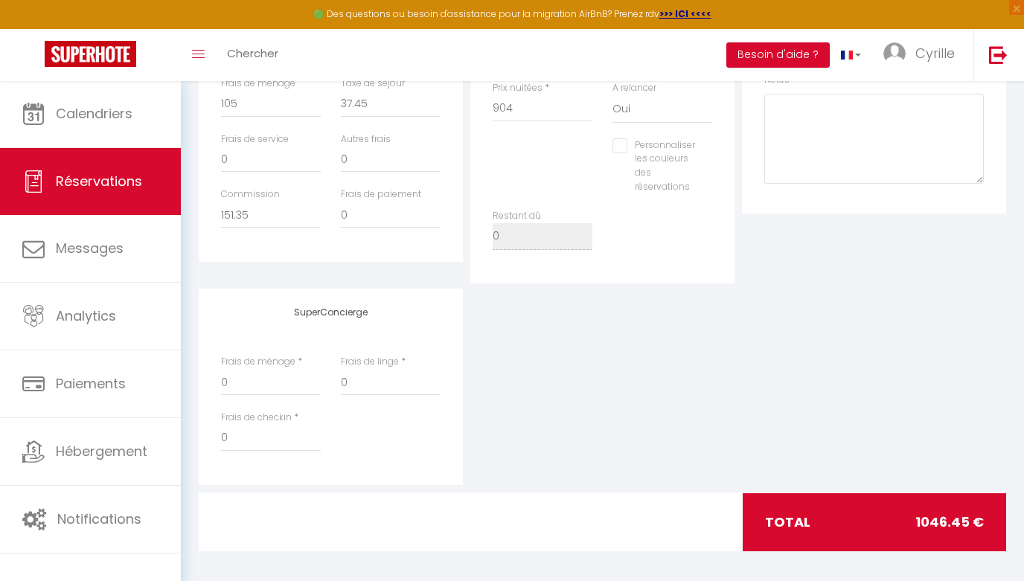
scroll to position [544, 0]
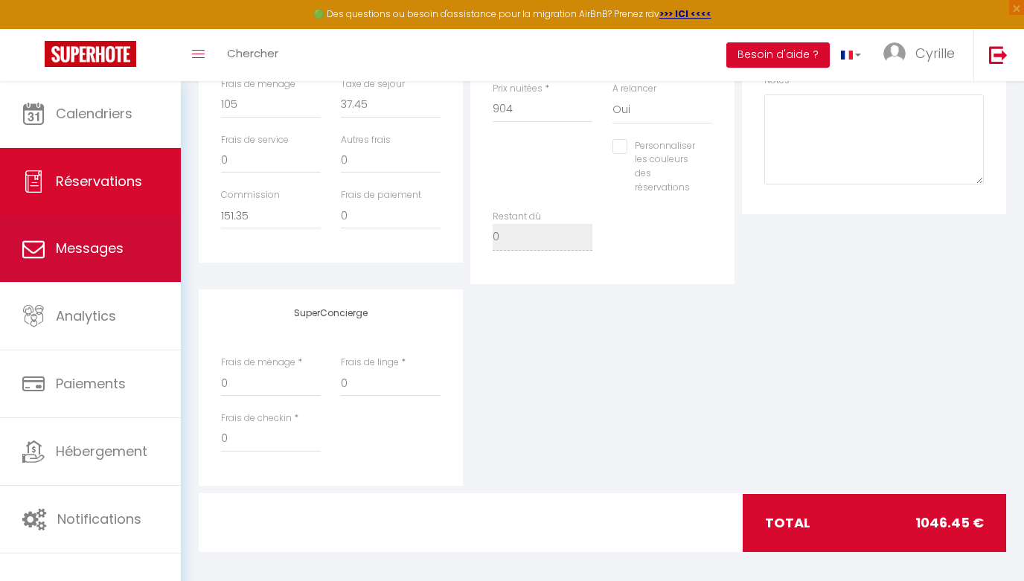
click at [148, 263] on link "Messages" at bounding box center [90, 248] width 181 height 67
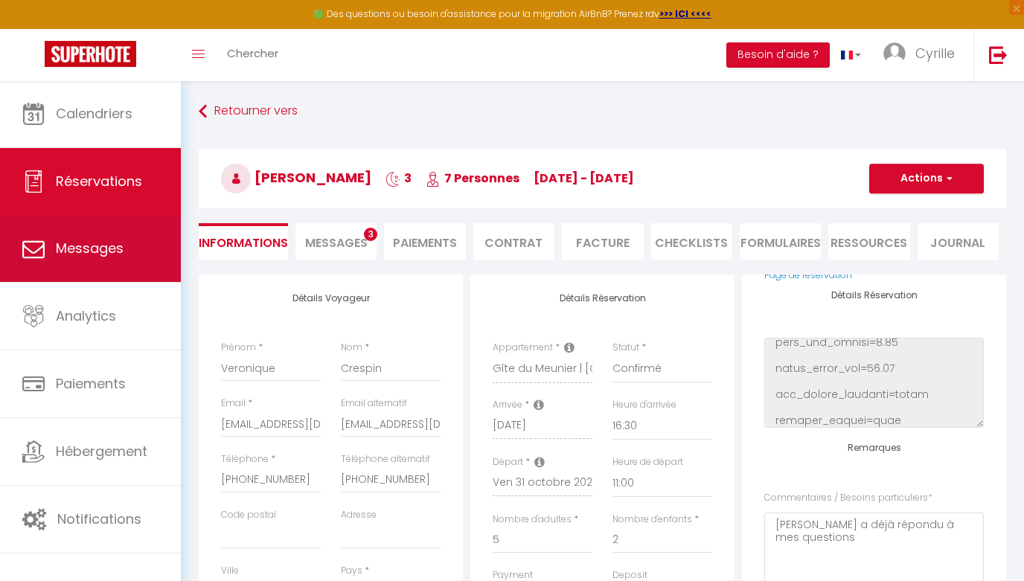
select select "message"
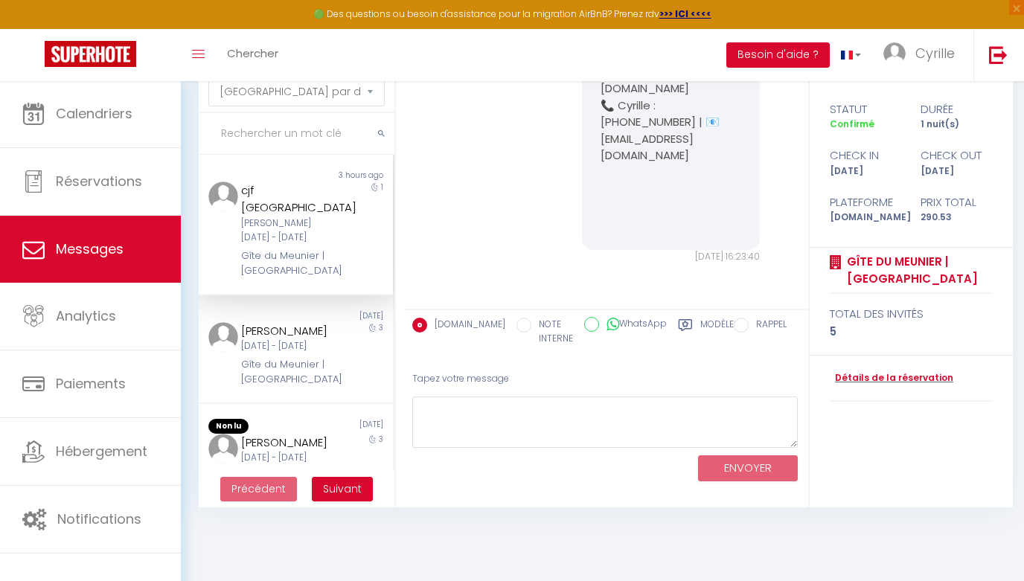
scroll to position [80, 0]
click at [310, 443] on div "[PERSON_NAME]" at bounding box center [288, 443] width 94 height 18
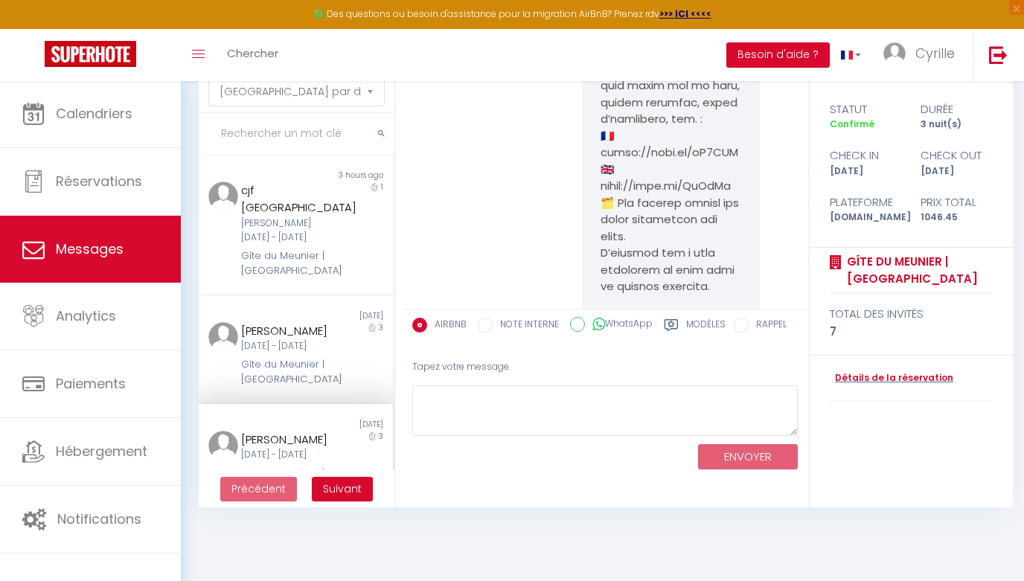
scroll to position [1151, 0]
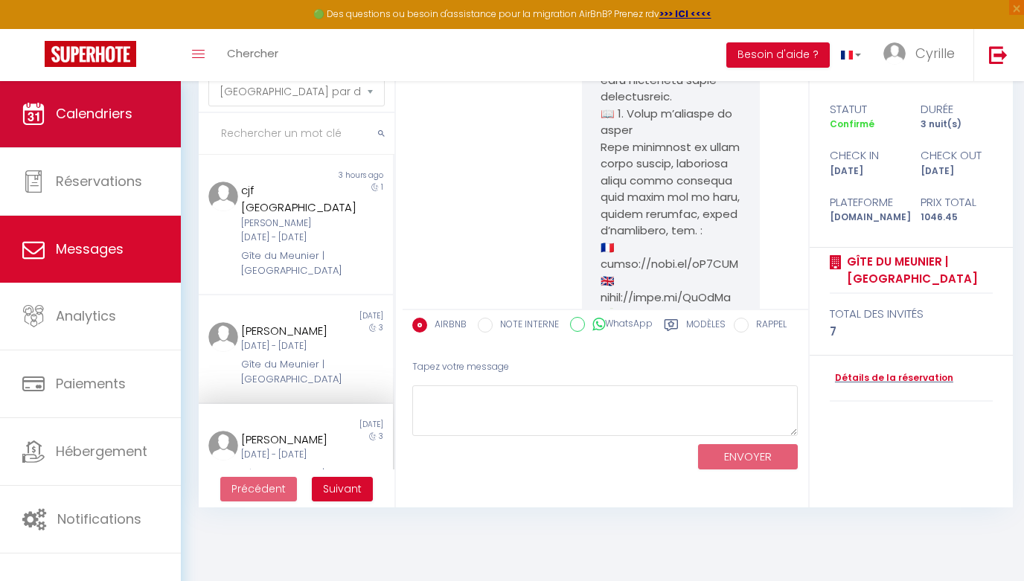
click at [94, 121] on span "Calendriers" at bounding box center [94, 113] width 77 height 19
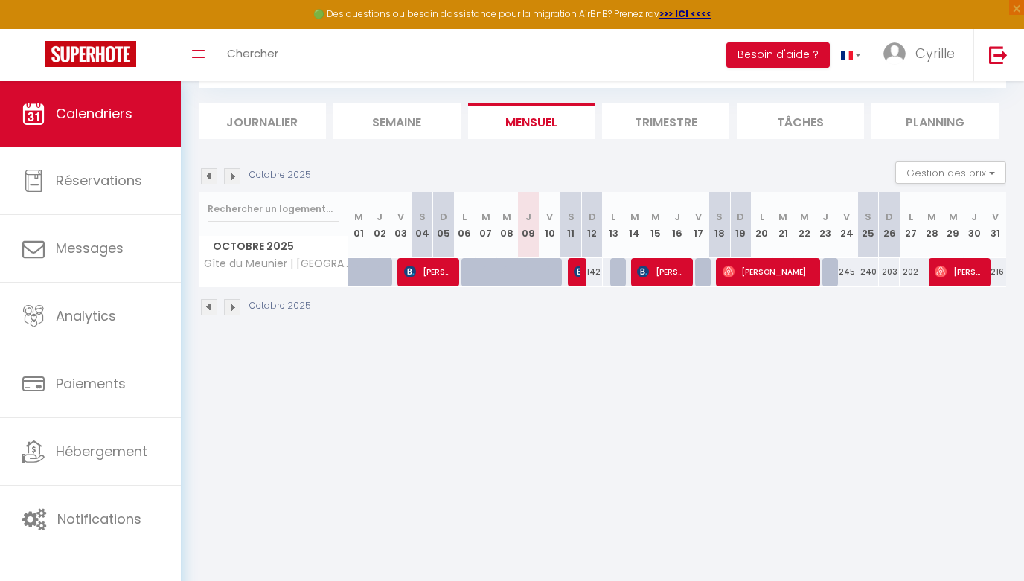
scroll to position [80, 0]
